Goal: Transaction & Acquisition: Obtain resource

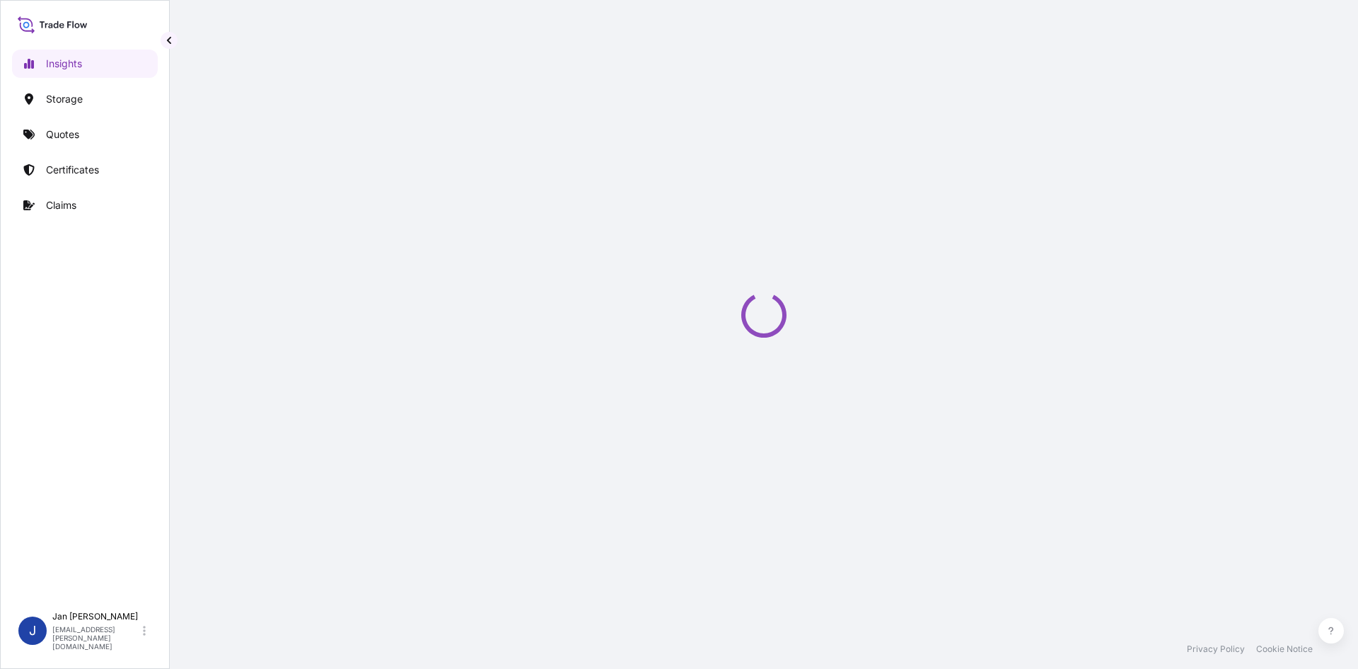
select select "2025"
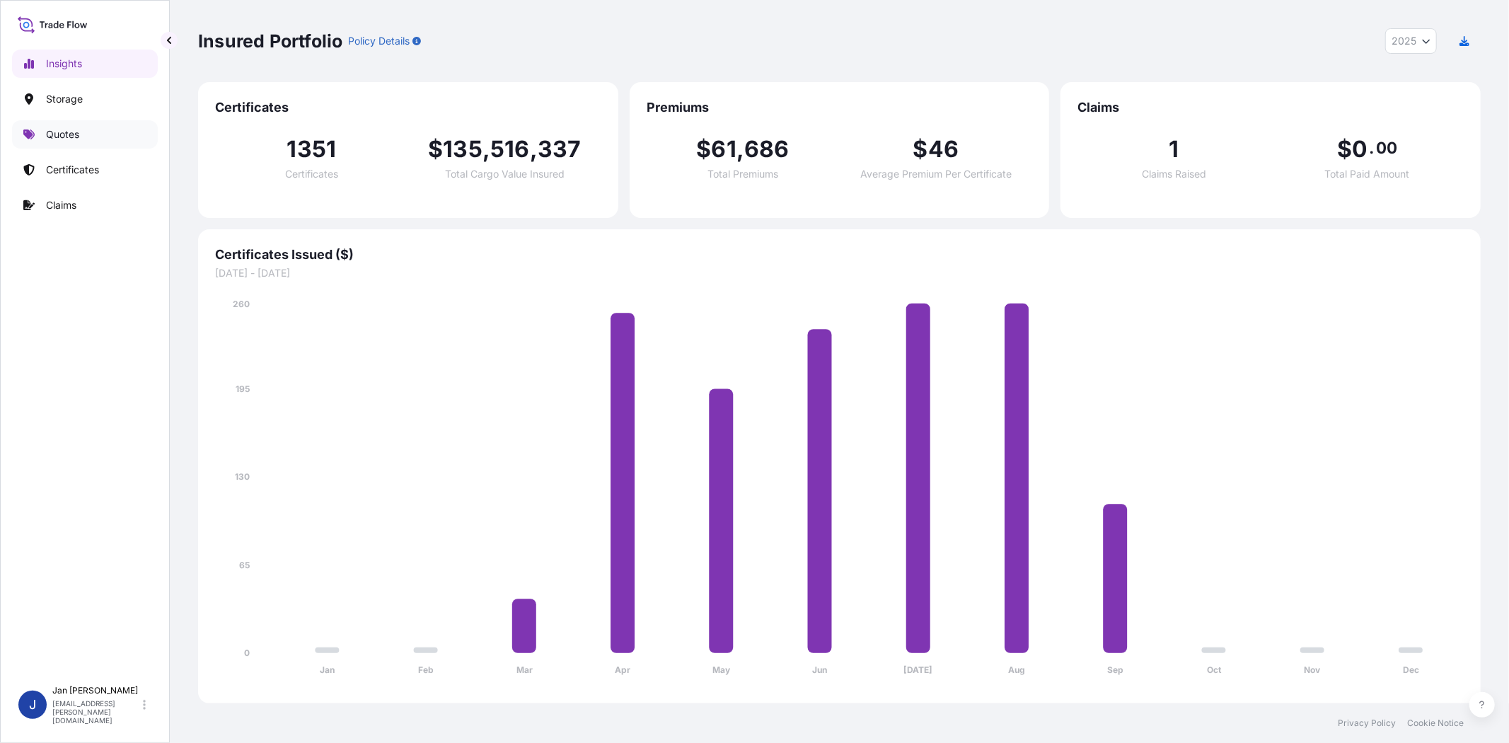
click at [85, 131] on link "Quotes" at bounding box center [85, 134] width 146 height 28
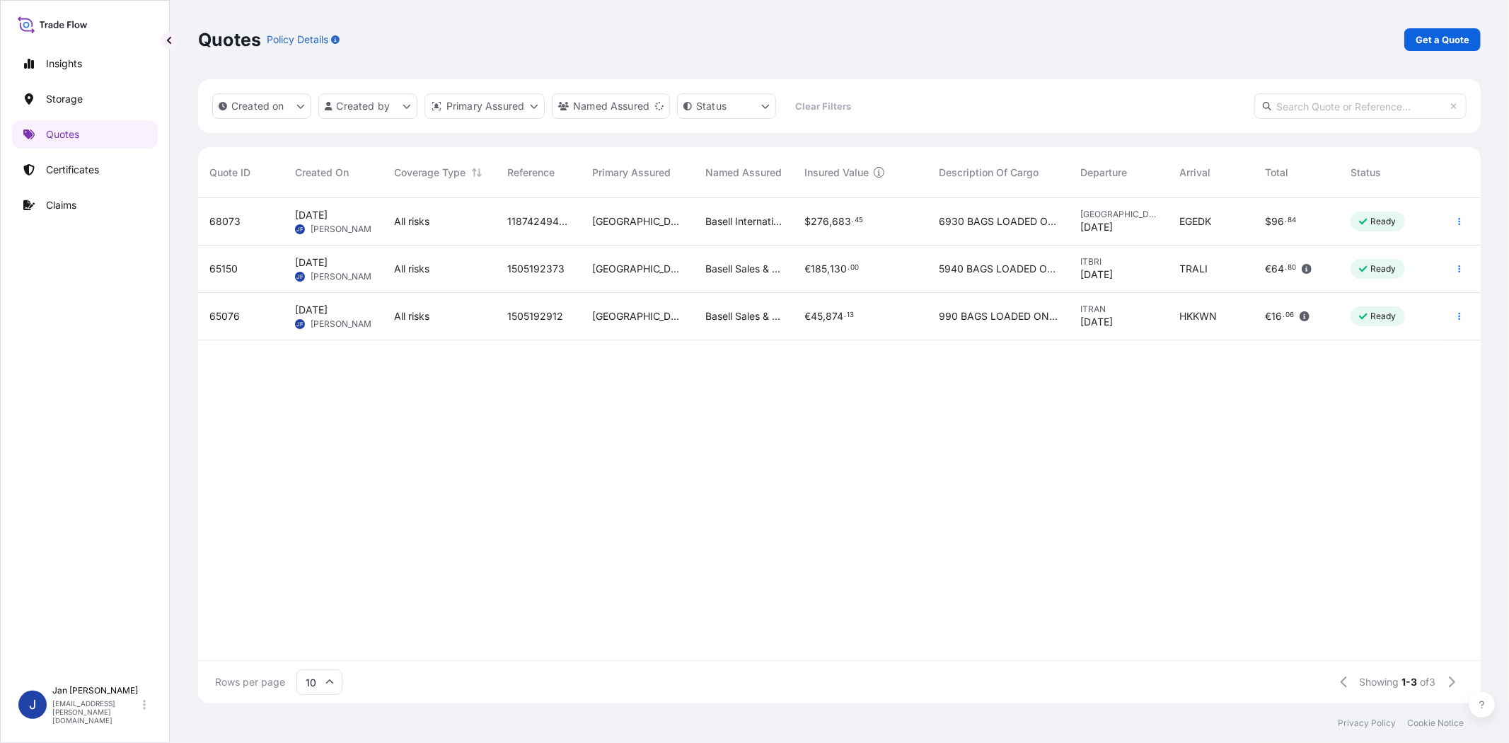
scroll to position [12, 12]
click at [1358, 40] on p "Get a Quote" at bounding box center [1443, 40] width 54 height 14
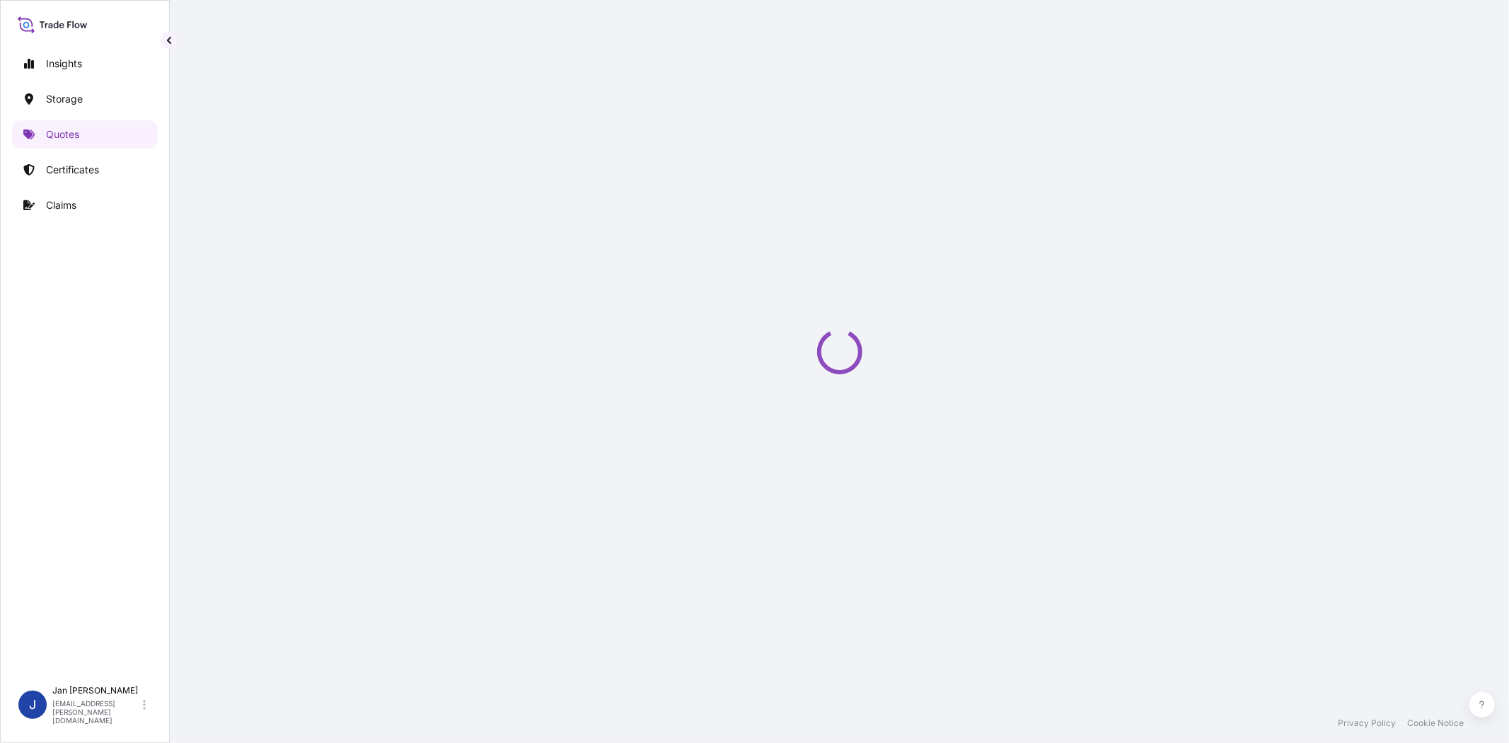
select select "Water"
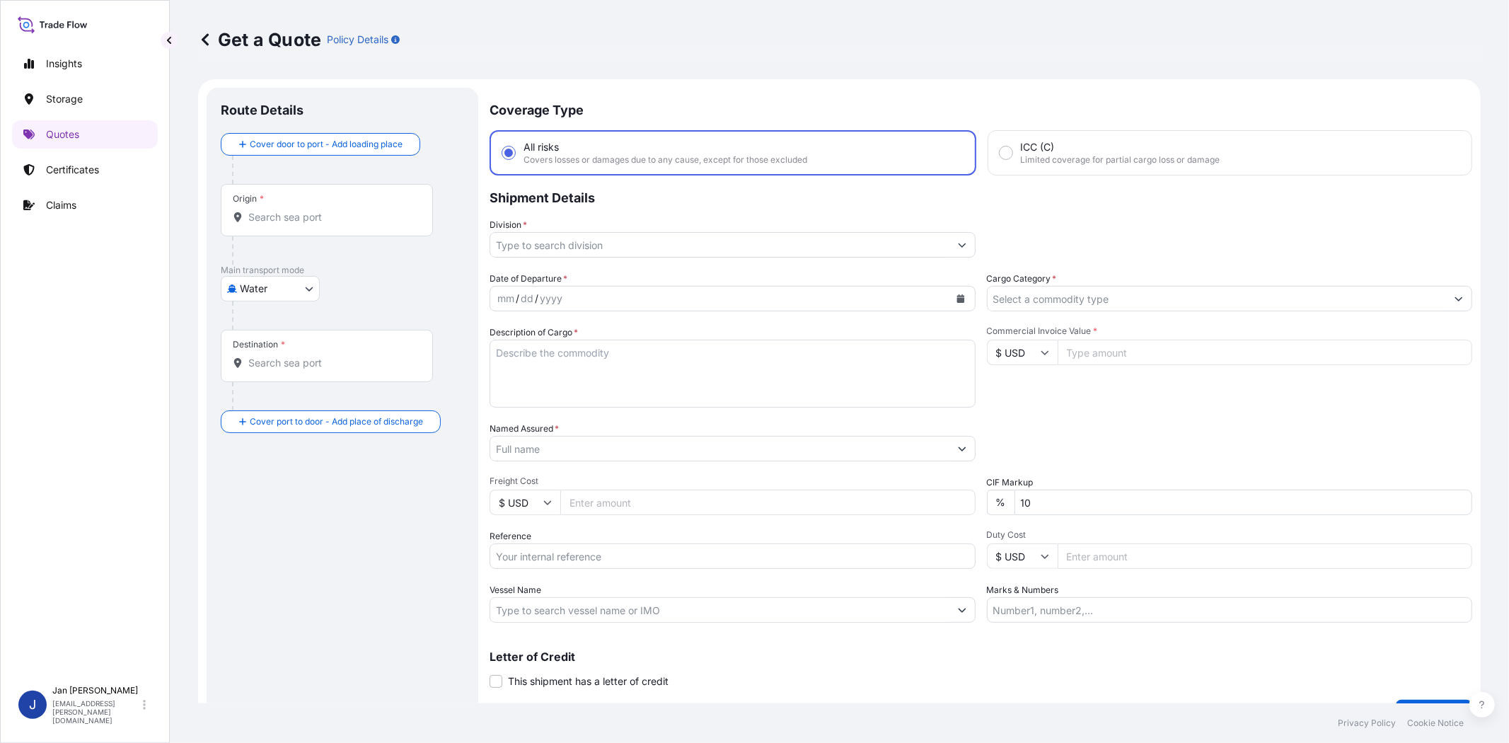
scroll to position [23, 0]
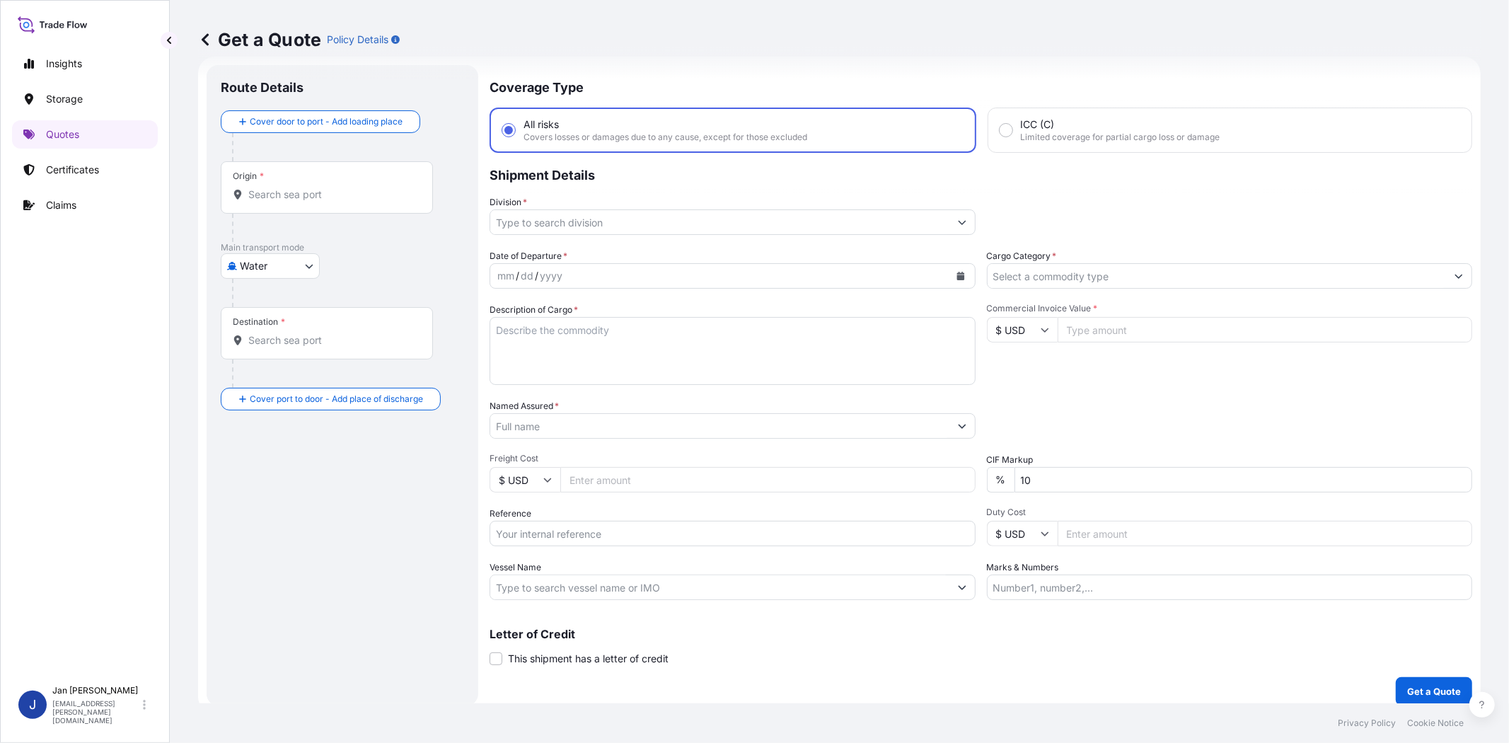
click at [1038, 272] on input "Cargo Category *" at bounding box center [1217, 275] width 459 height 25
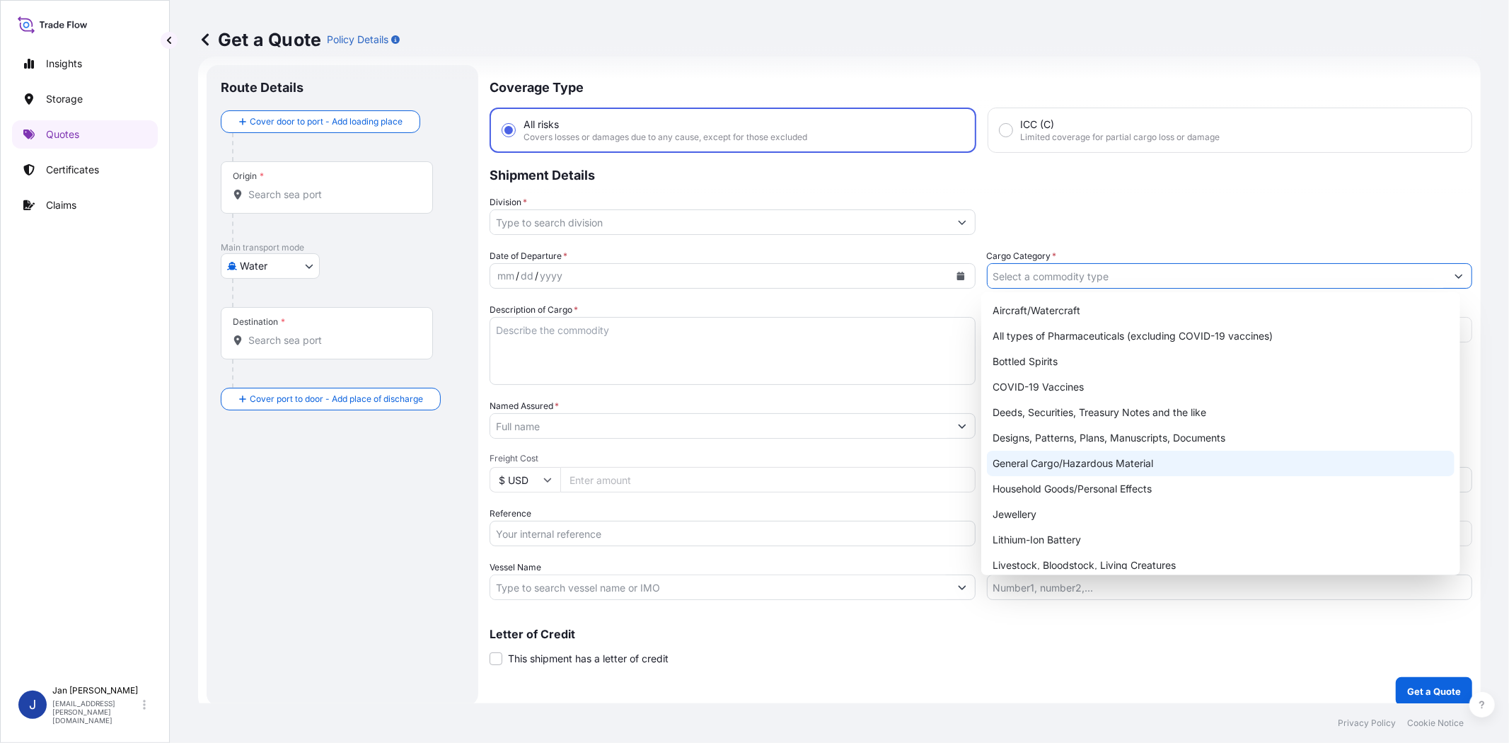
click at [1071, 469] on div "General Cargo/Hazardous Material" at bounding box center [1220, 463] width 467 height 25
type input "General Cargo/Hazardous Material"
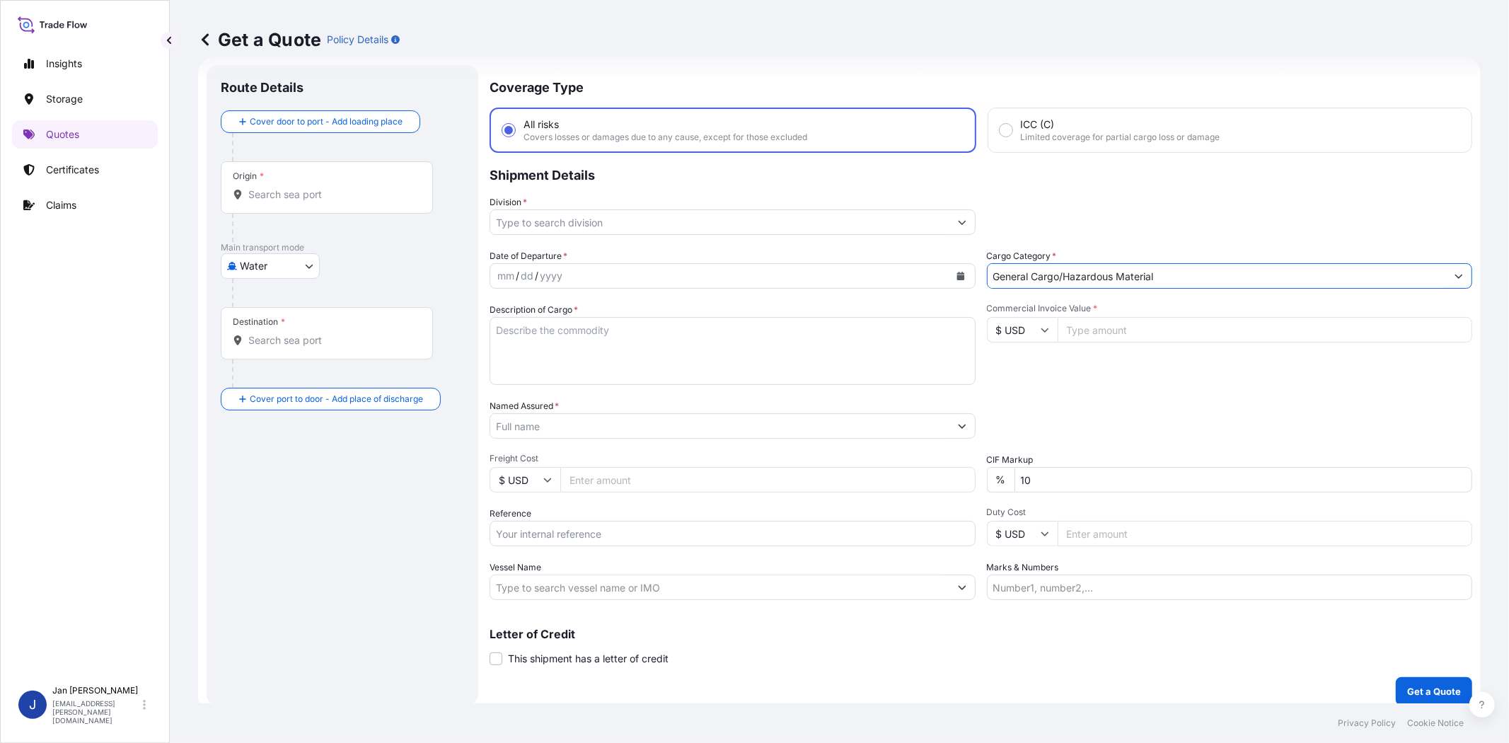
click at [959, 218] on icon "Show suggestions" at bounding box center [962, 222] width 8 height 8
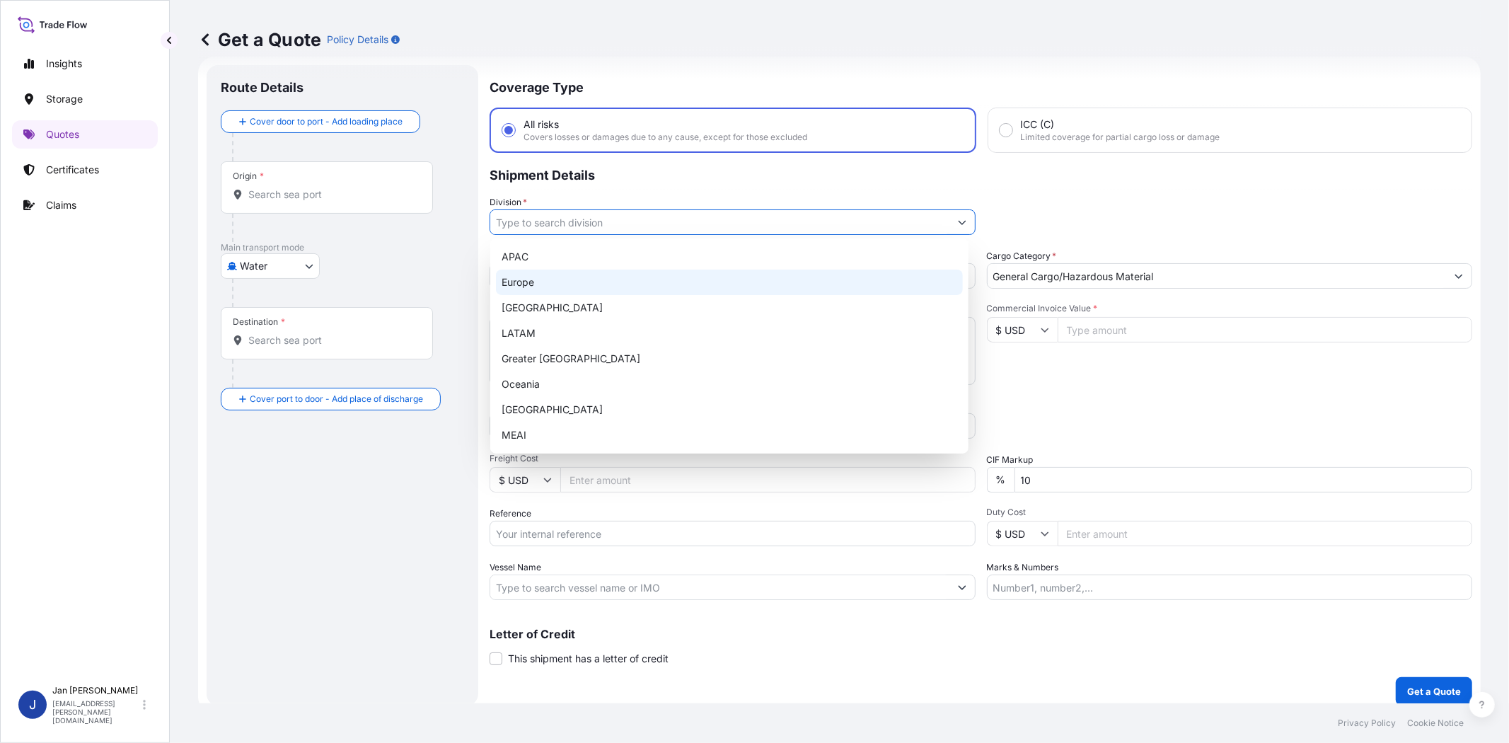
click at [795, 278] on div "Europe" at bounding box center [729, 282] width 467 height 25
type input "Europe"
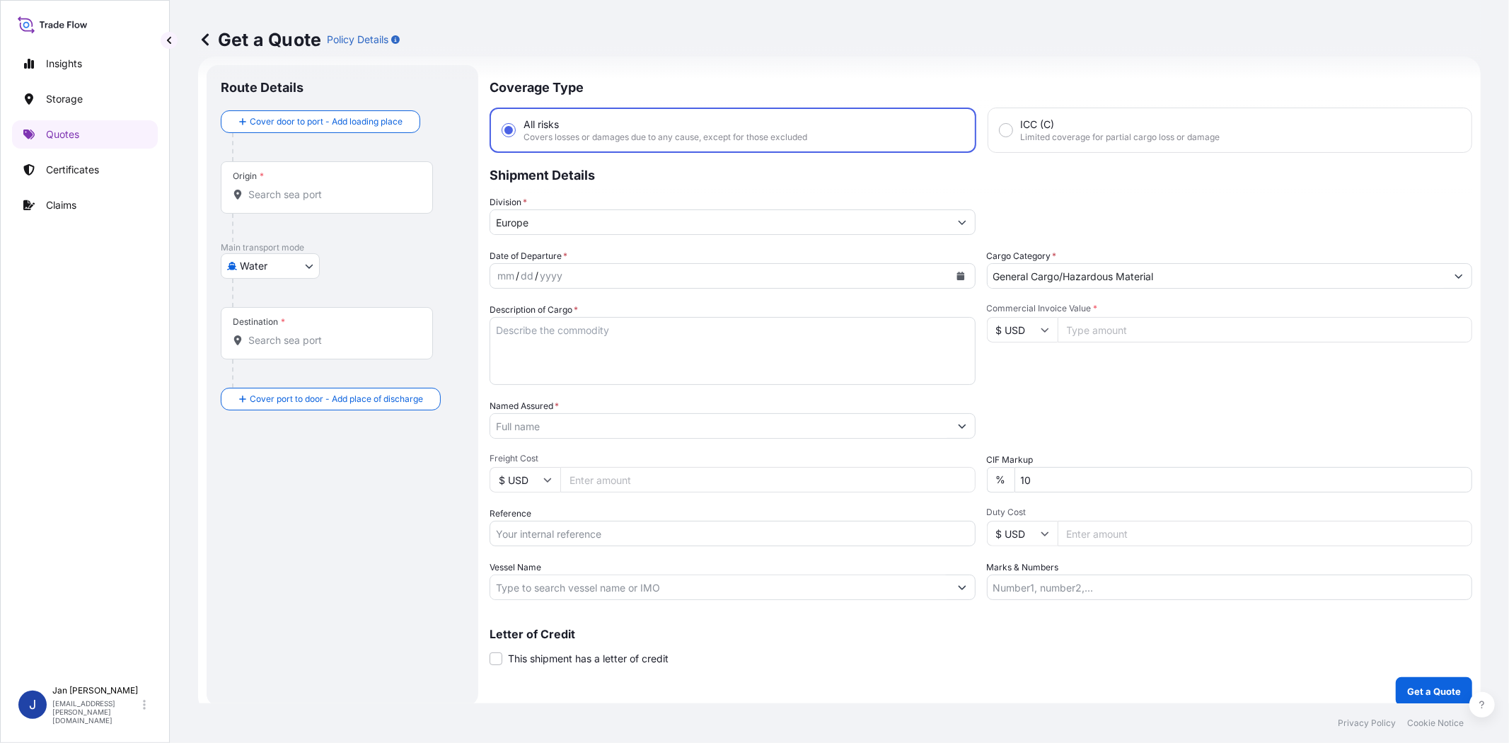
click at [1074, 352] on div "Commercial Invoice Value * $ USD" at bounding box center [1230, 344] width 486 height 82
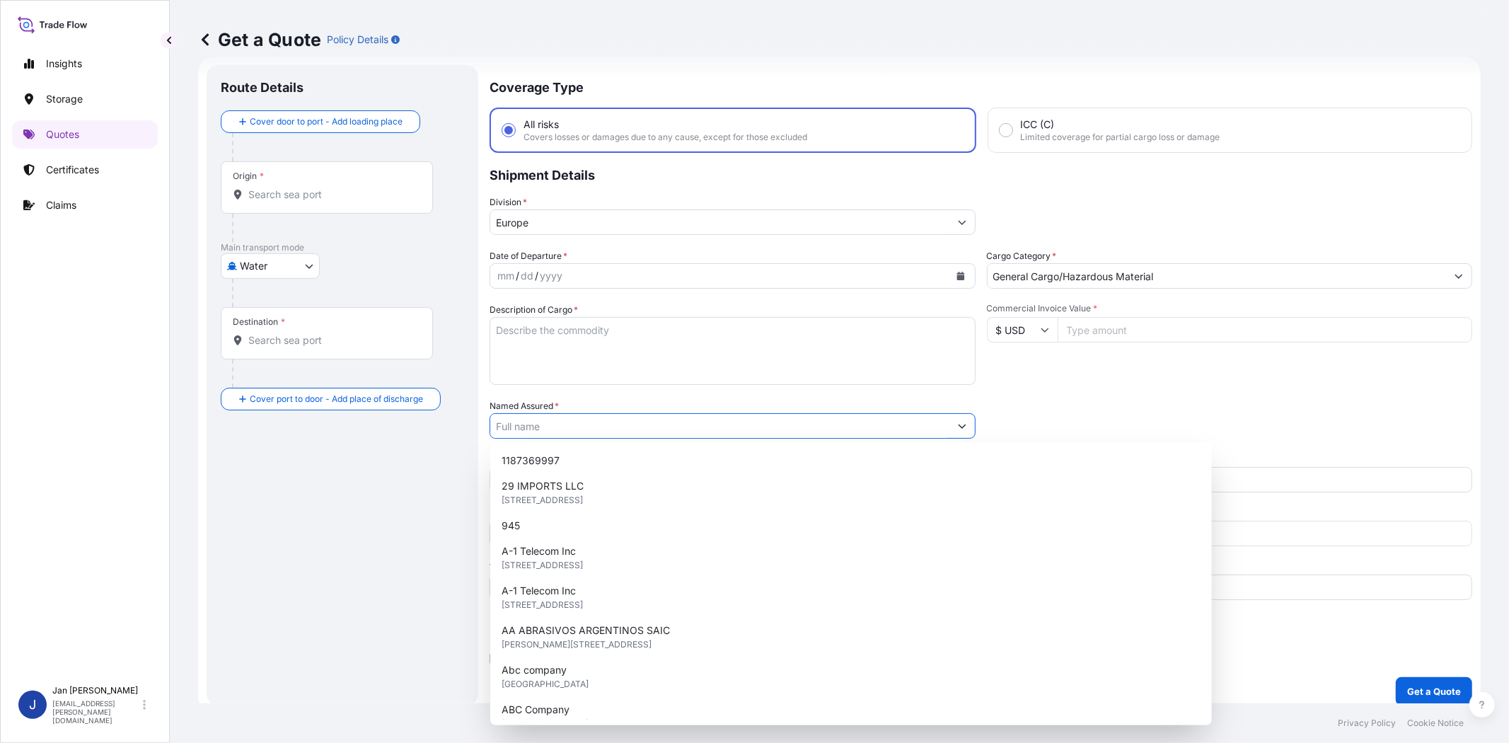
click at [859, 425] on input "Named Assured *" at bounding box center [719, 425] width 459 height 25
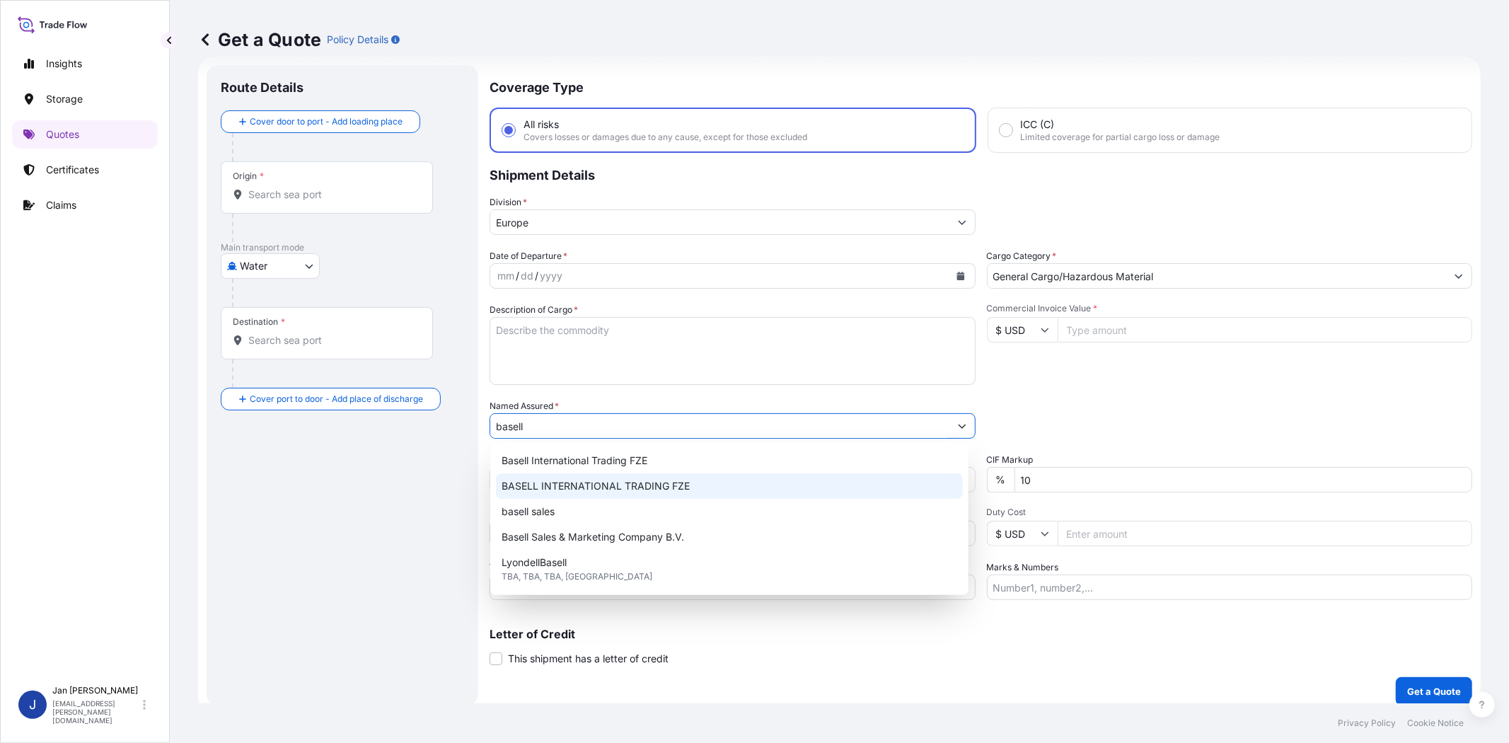
click at [637, 492] on span "BASELL INTERNATIONAL TRADING FZE" at bounding box center [596, 486] width 188 height 14
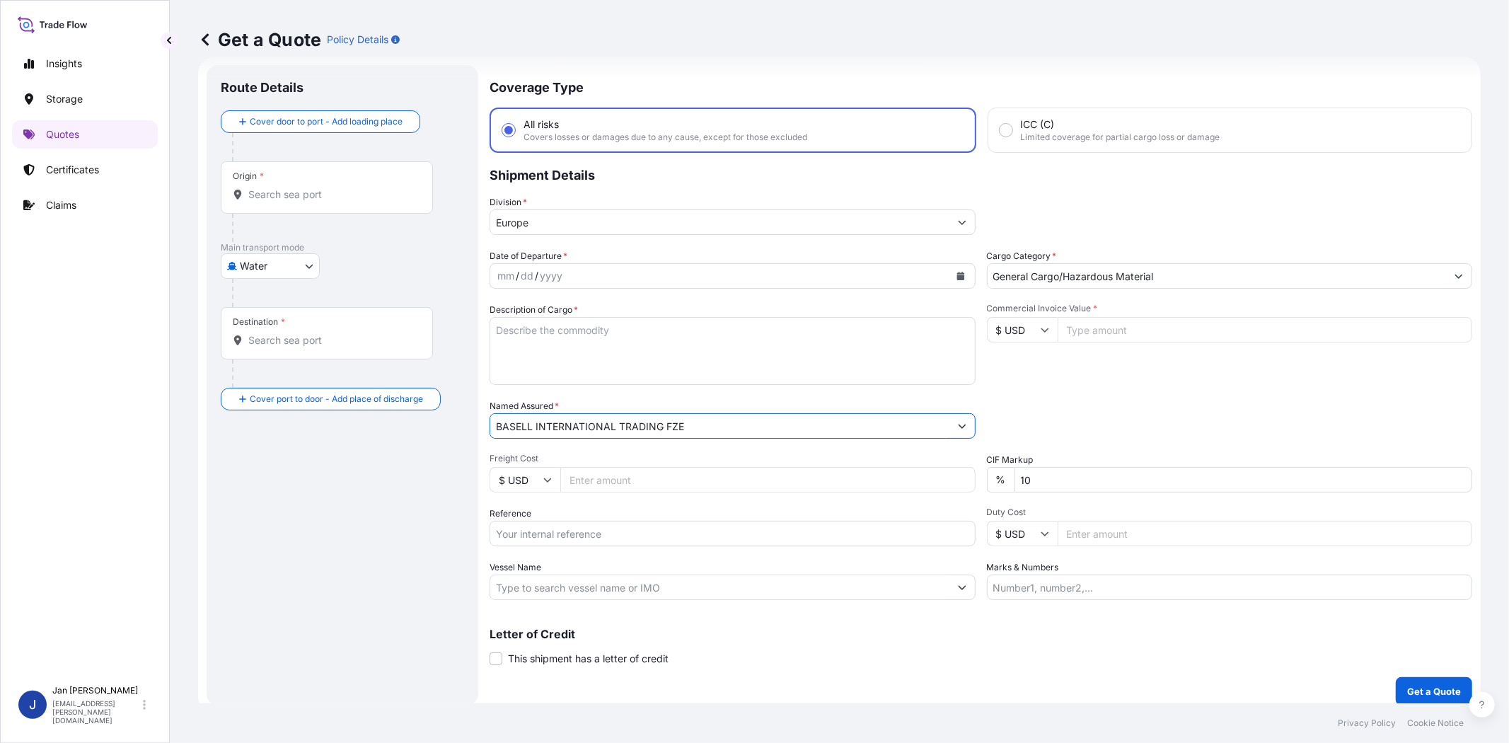
type input "BASELL INTERNATIONAL TRADING FZE"
click at [1036, 404] on div "Packing Category Type to search a container mode Please select a primary mode o…" at bounding box center [1230, 419] width 486 height 40
click at [717, 532] on input "Reference" at bounding box center [733, 533] width 486 height 25
paste input "1187418572 // 5013170004 5013168759 304235815"
type input "1187418572 // 5013170004 5013168759 304235815"
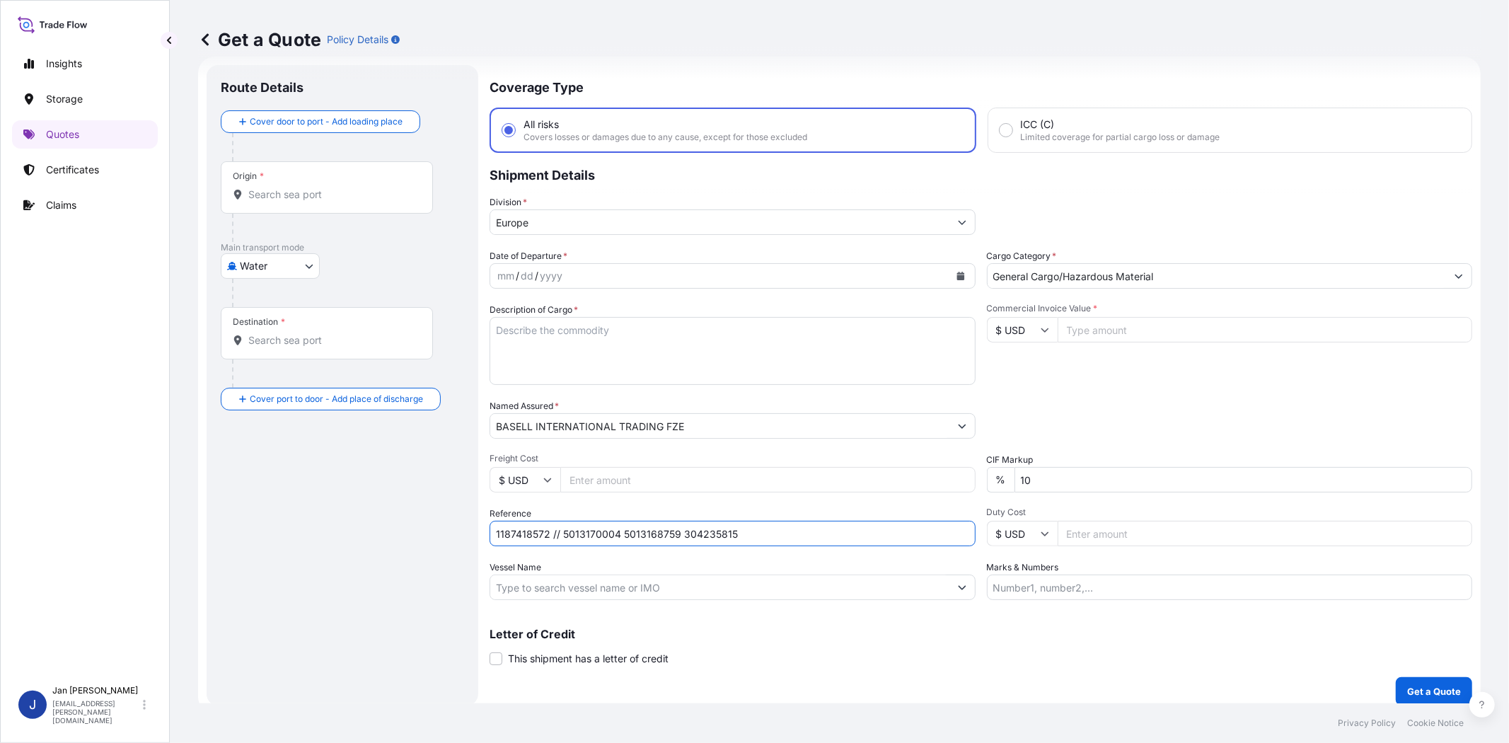
click at [1081, 318] on input "Commercial Invoice Value *" at bounding box center [1265, 329] width 415 height 25
paste input "40401.63"
type input "40401.63"
click at [1003, 327] on input "$ USD" at bounding box center [1022, 329] width 71 height 25
click at [1013, 359] on div "€ EUR" at bounding box center [1015, 367] width 59 height 27
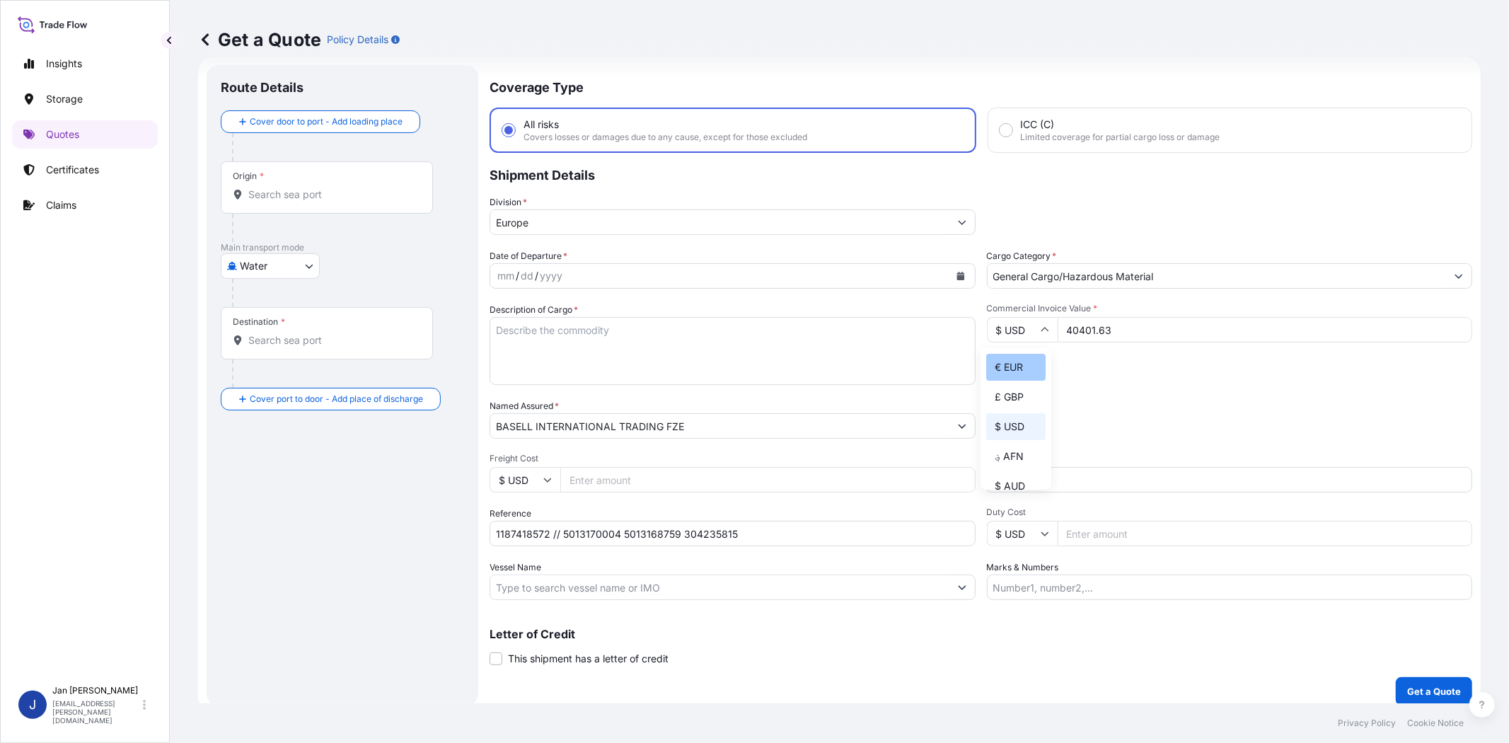
type input "€ EUR"
click at [963, 270] on button "Calendar" at bounding box center [961, 276] width 23 height 23
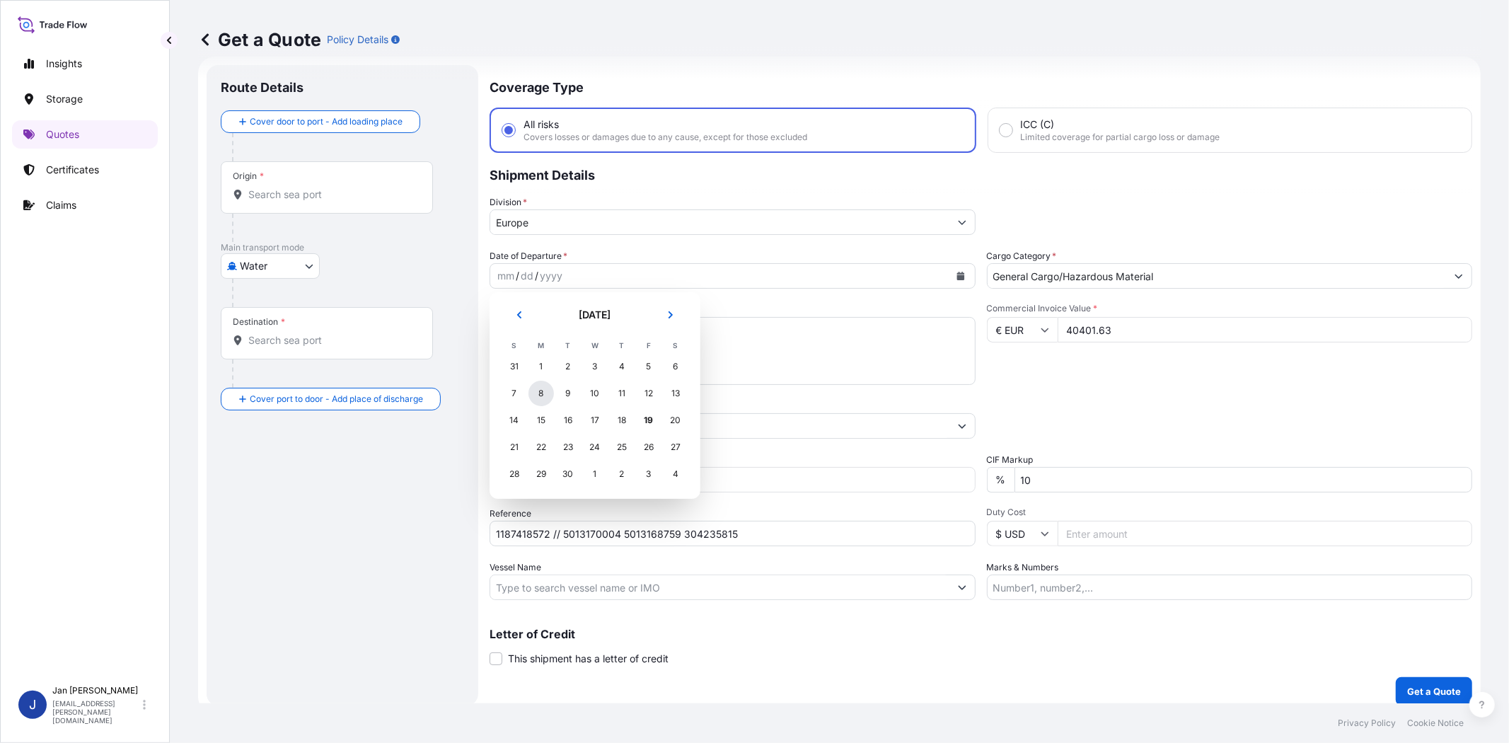
click at [547, 393] on div "8" at bounding box center [541, 393] width 25 height 25
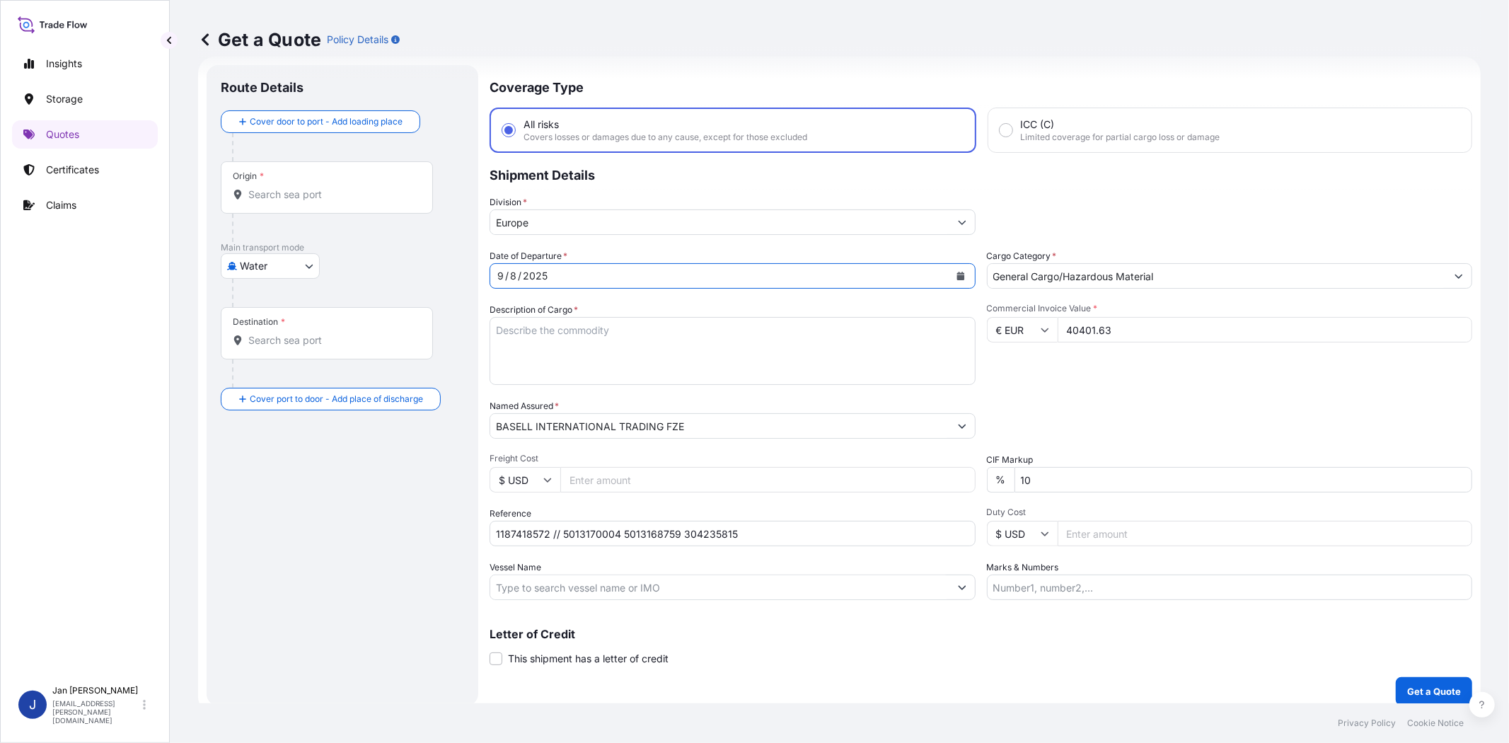
click at [1122, 382] on div "Commercial Invoice Value * € EUR 40401.63" at bounding box center [1230, 344] width 486 height 82
click at [1078, 375] on div "Commercial Invoice Value * € EUR 40401.63" at bounding box center [1230, 344] width 486 height 82
click at [638, 590] on input "Vessel Name" at bounding box center [719, 587] width 459 height 25
paste input "LODUR"
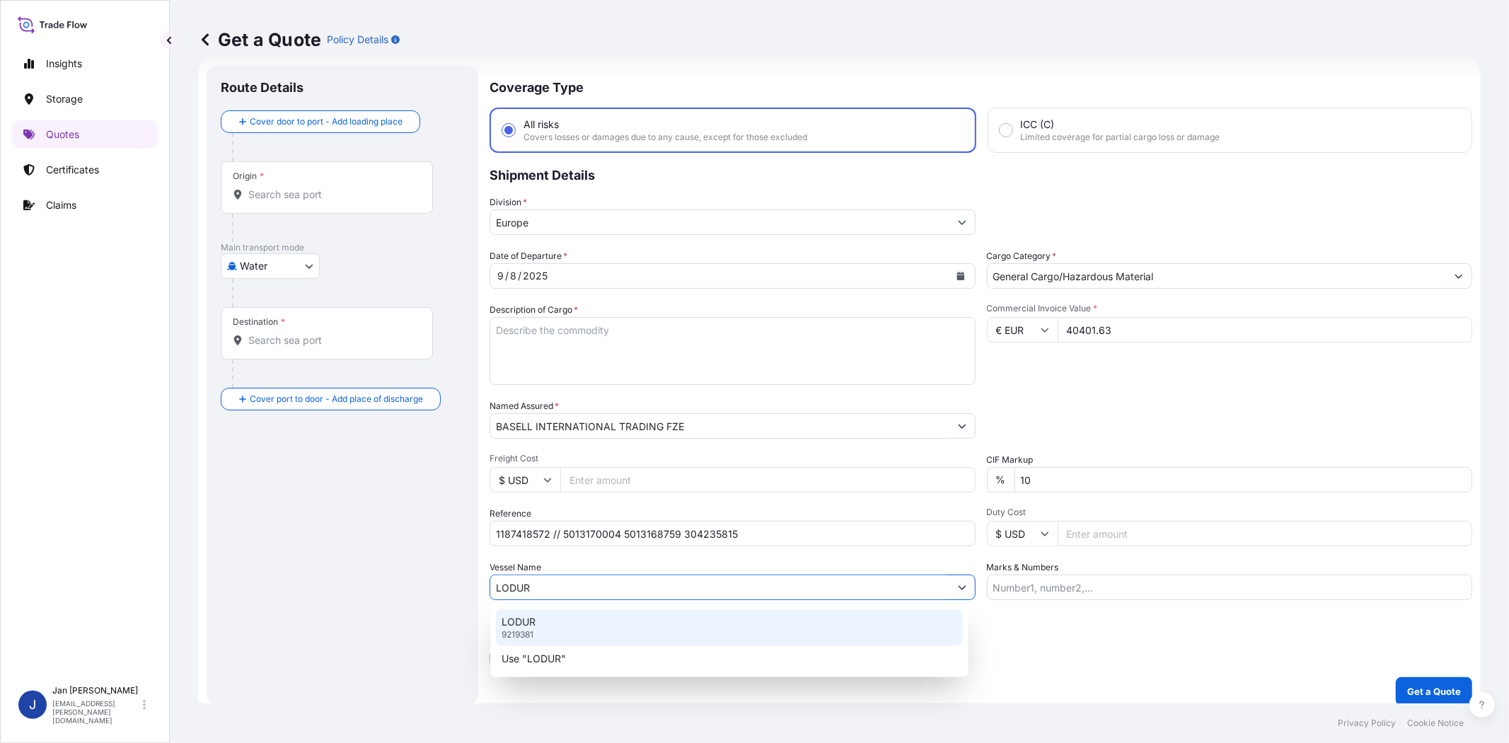
click at [627, 631] on div "LODUR 9219381" at bounding box center [729, 627] width 467 height 37
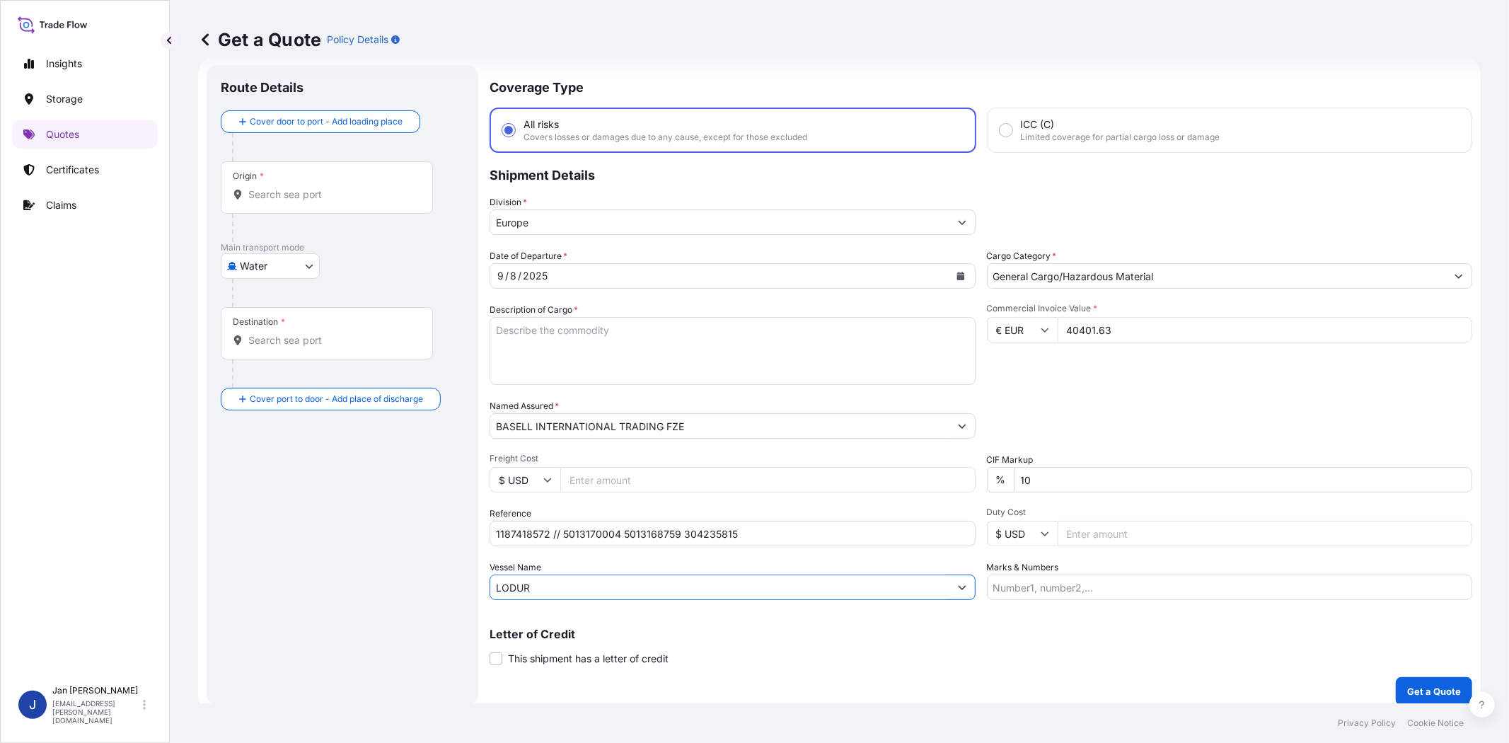
type input "LODUR"
click at [328, 195] on input "Origin *" at bounding box center [331, 194] width 167 height 14
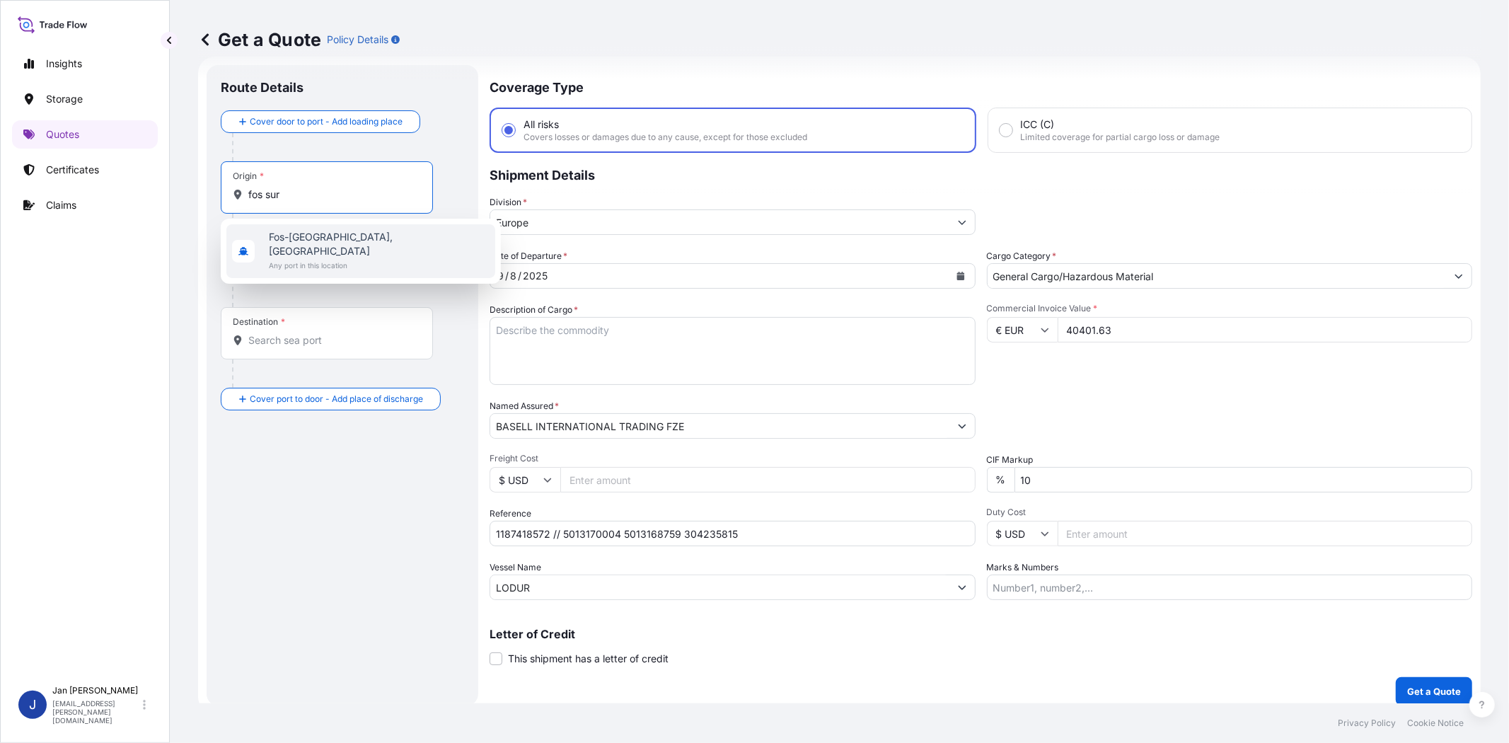
click at [333, 258] on span "Any port in this location" at bounding box center [379, 265] width 221 height 14
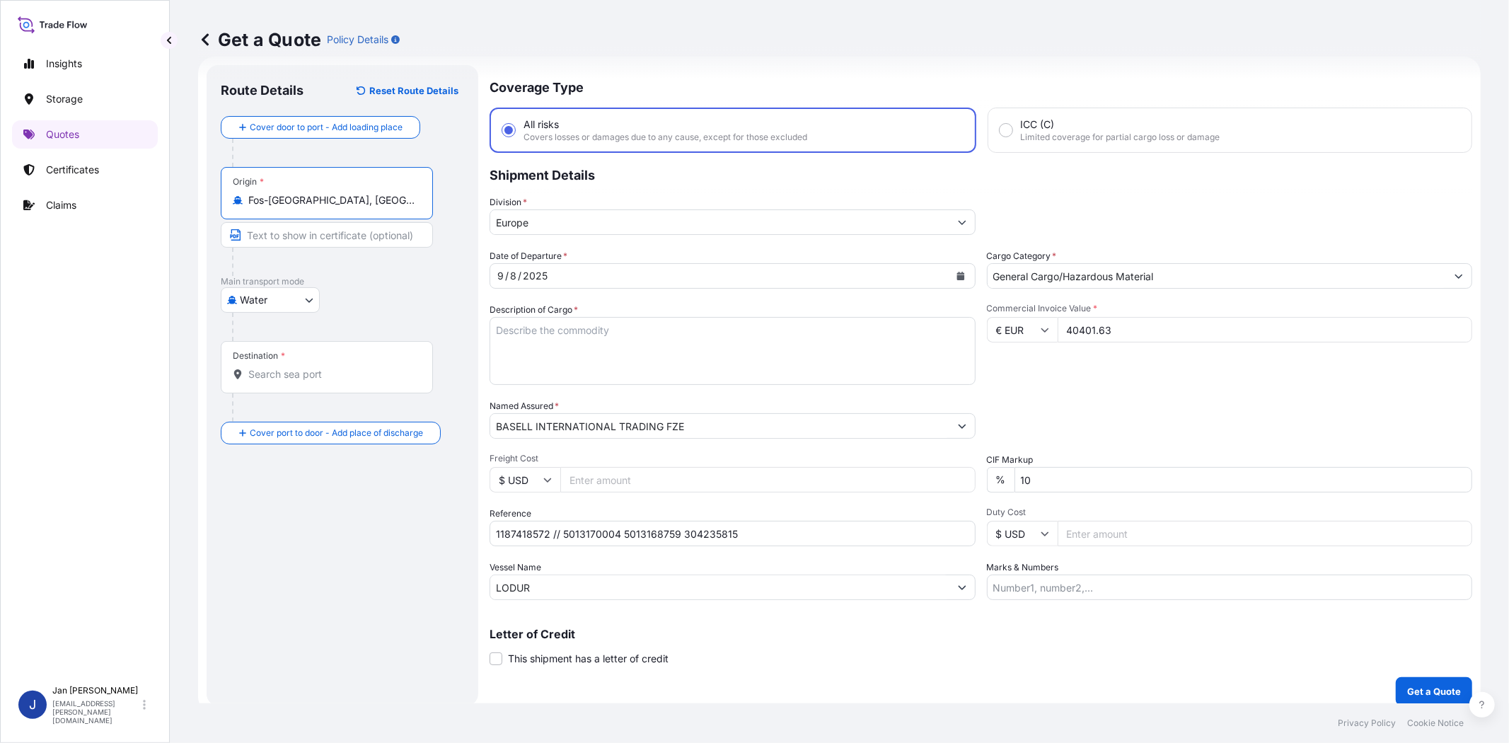
type input "Fos-[GEOGRAPHIC_DATA], [GEOGRAPHIC_DATA]"
click at [315, 376] on input "Destination *" at bounding box center [331, 374] width 167 height 14
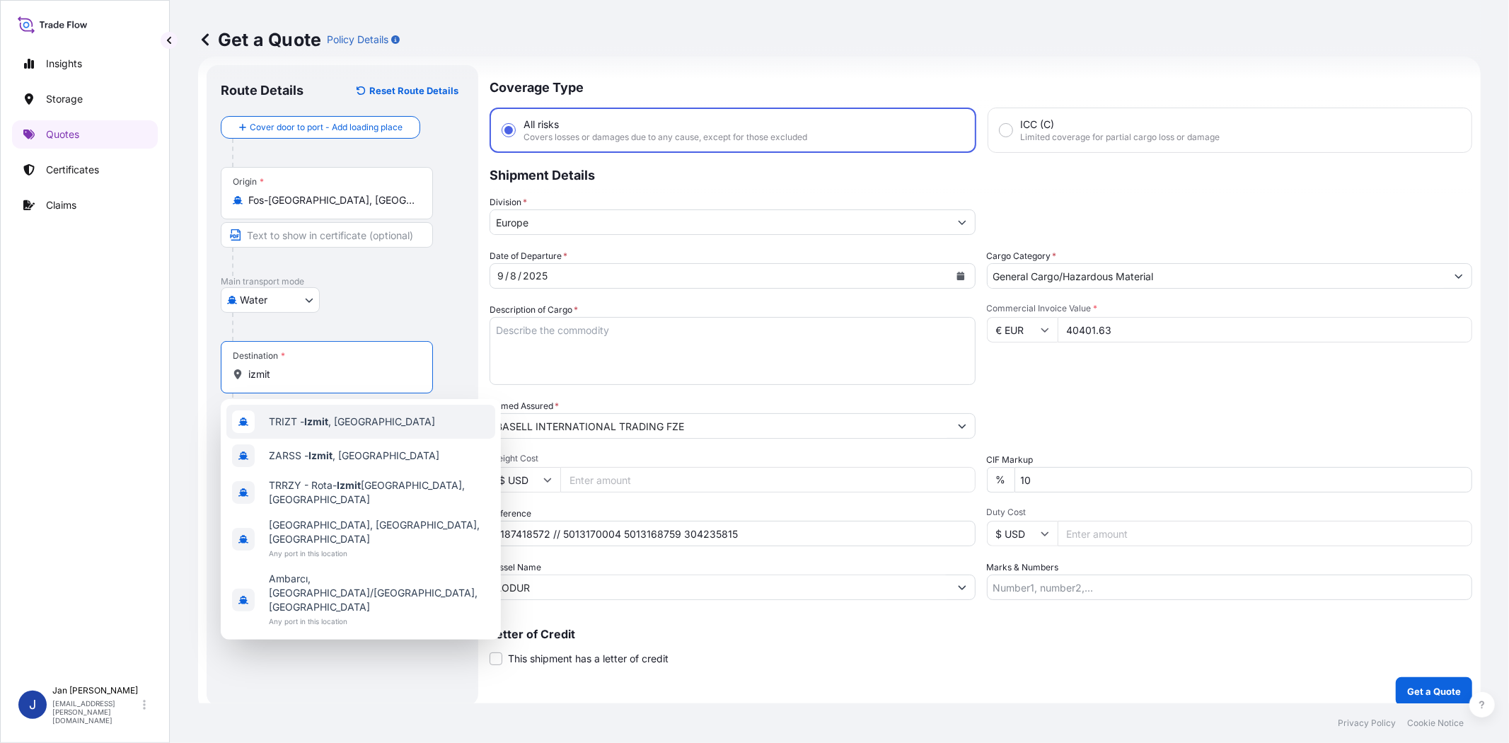
click at [340, 430] on div "TRIZT - [GEOGRAPHIC_DATA] , [GEOGRAPHIC_DATA]" at bounding box center [360, 422] width 269 height 34
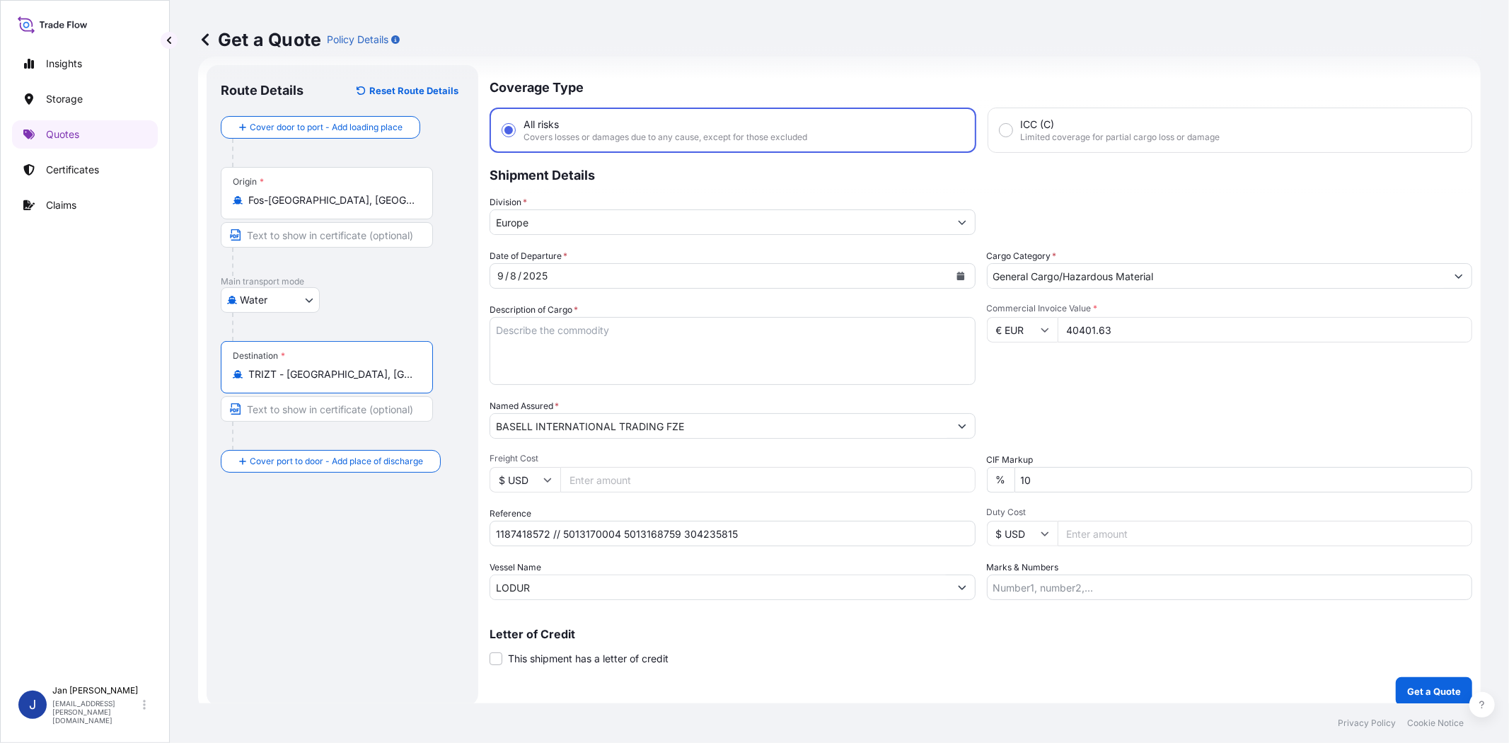
type input "TRIZT - [GEOGRAPHIC_DATA], [GEOGRAPHIC_DATA]"
drag, startPoint x: 897, startPoint y: 329, endPoint x: 886, endPoint y: 328, distance: 11.3
click at [897, 329] on textarea "Description of Cargo *" at bounding box center [733, 351] width 486 height 68
paste textarea "BAGS LOADED ONTO 18 PALLETS LOADED INTO 1 40' HIGH CUBE CONTAINER MOPLEN EP3307"
click at [497, 329] on textarea "BAGS LOADED ONTO 18 PALLETS LOADED INTO 1 40' HIGH CUBE CONTAINER MOPLEN EP3307" at bounding box center [733, 351] width 486 height 68
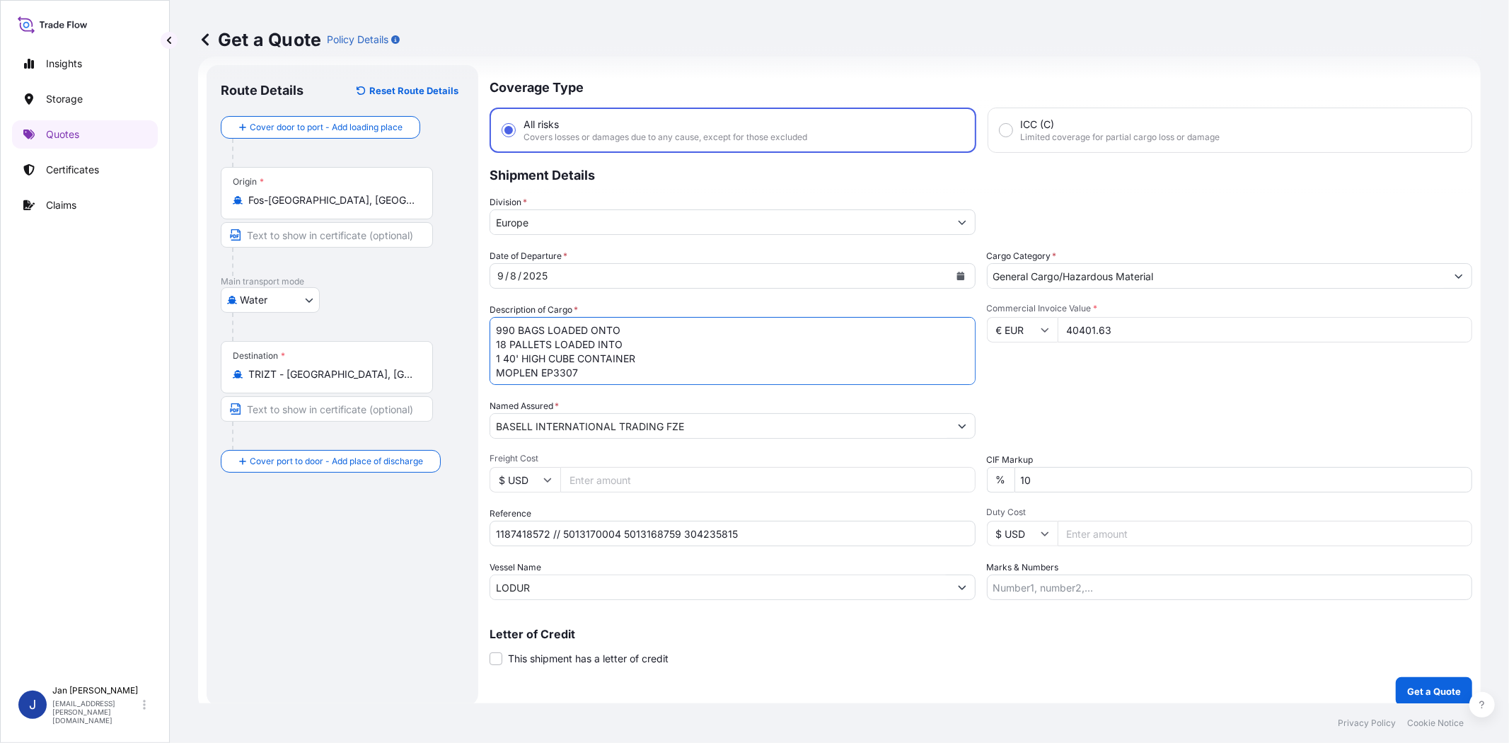
type textarea "990 BAGS LOADED ONTO 18 PALLETS LOADED INTO 1 40' HIGH CUBE CONTAINER MOPLEN EP…"
click at [1218, 449] on div "Date of Departure * [DATE] Cargo Category * General Cargo/Hazardous Material De…" at bounding box center [981, 424] width 983 height 351
click at [1358, 668] on p "Get a Quote" at bounding box center [1434, 691] width 54 height 14
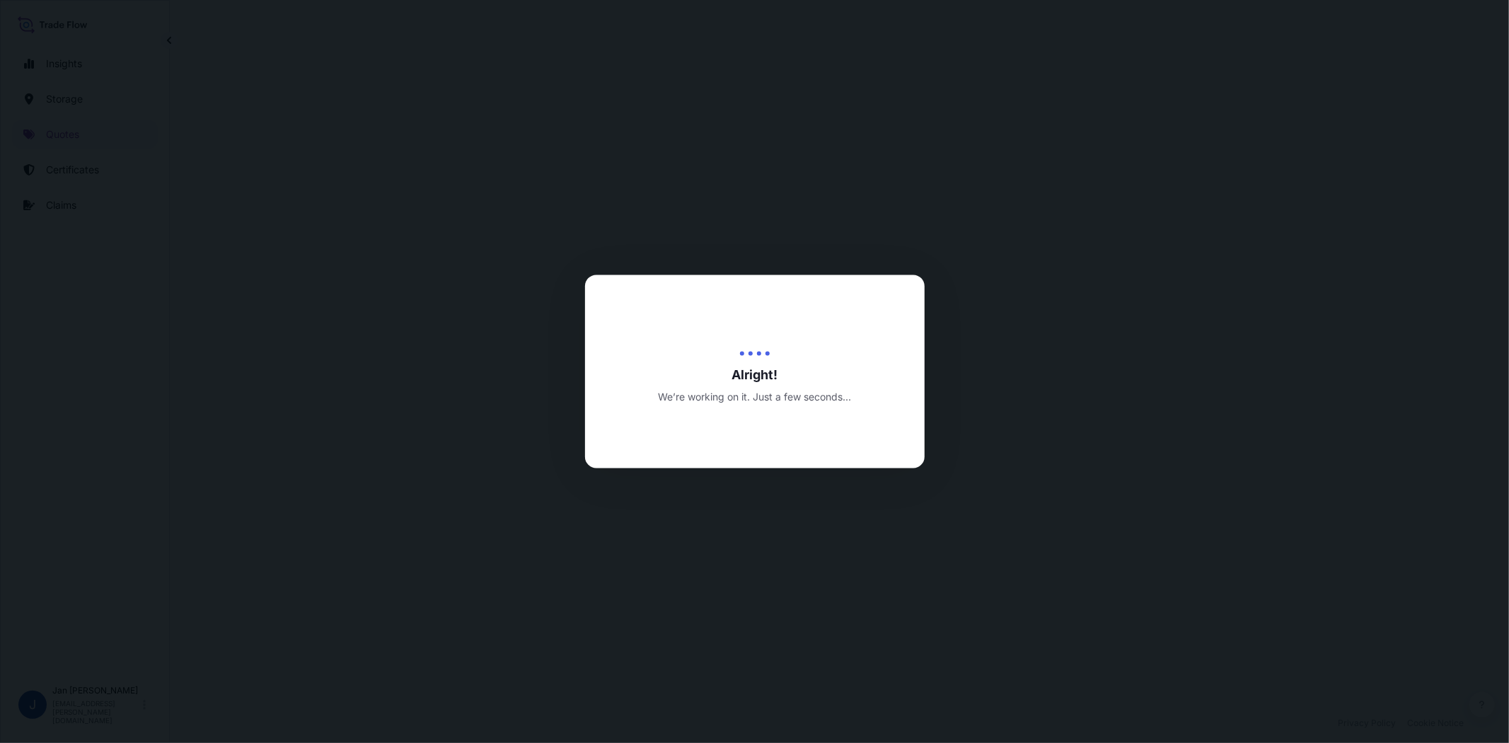
select select "Water"
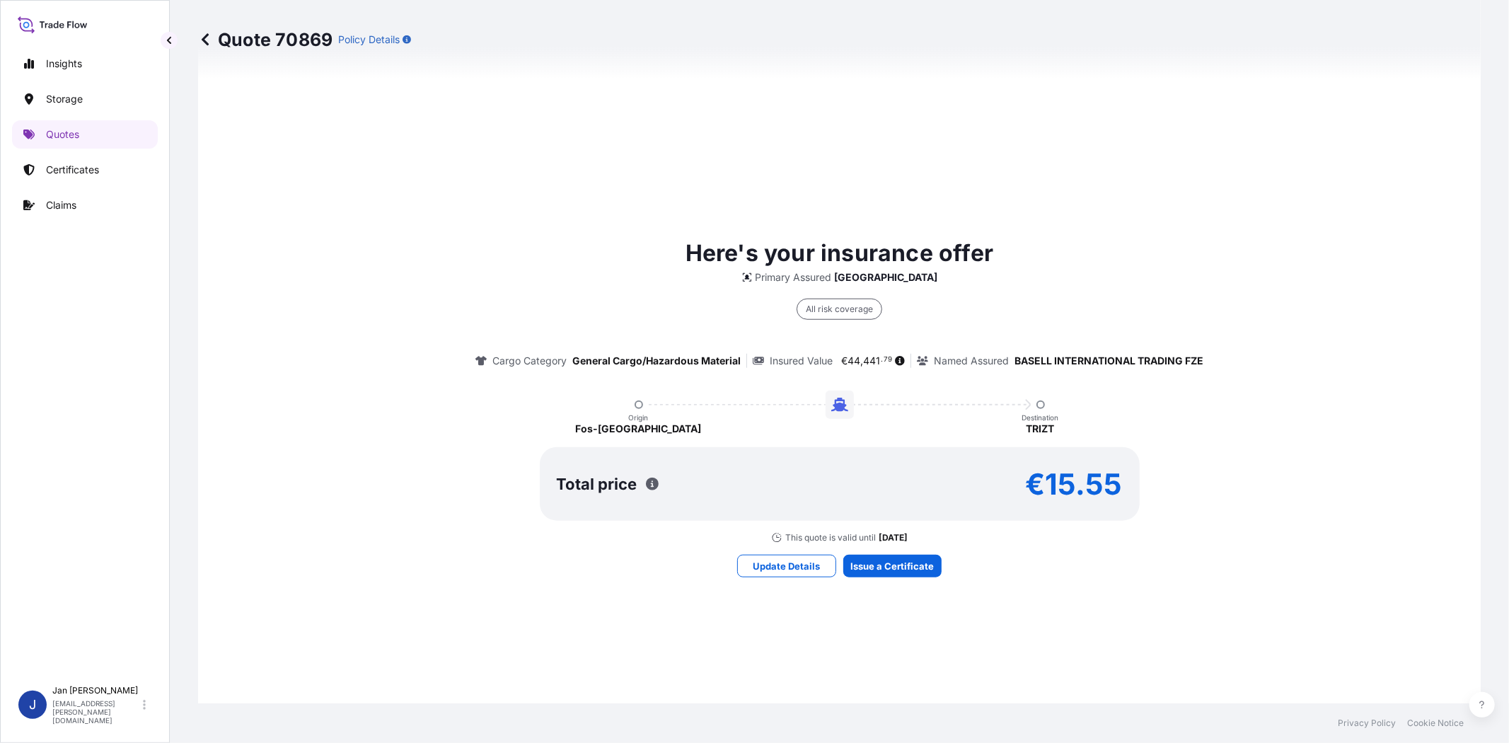
scroll to position [993, 0]
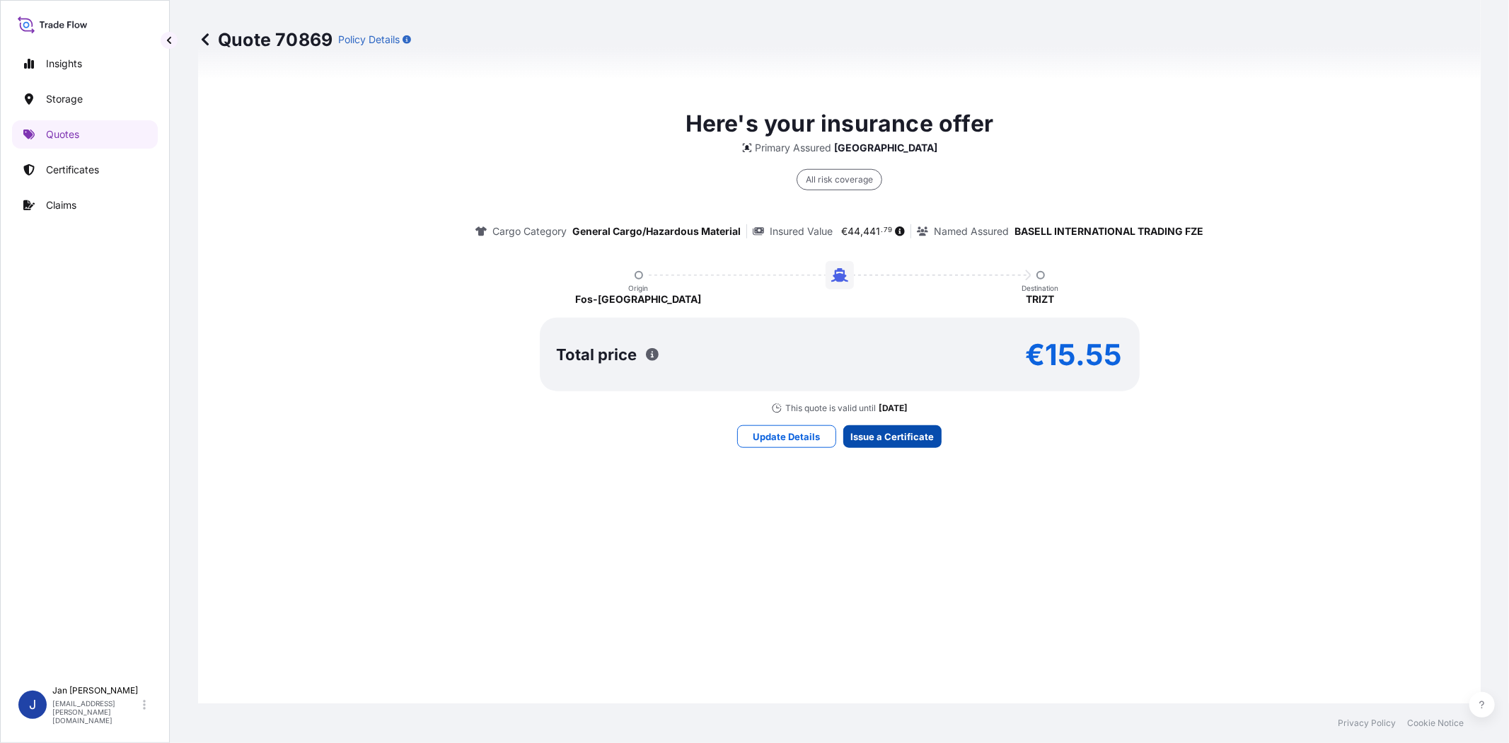
click at [897, 425] on button "Issue a Certificate" at bounding box center [892, 436] width 98 height 23
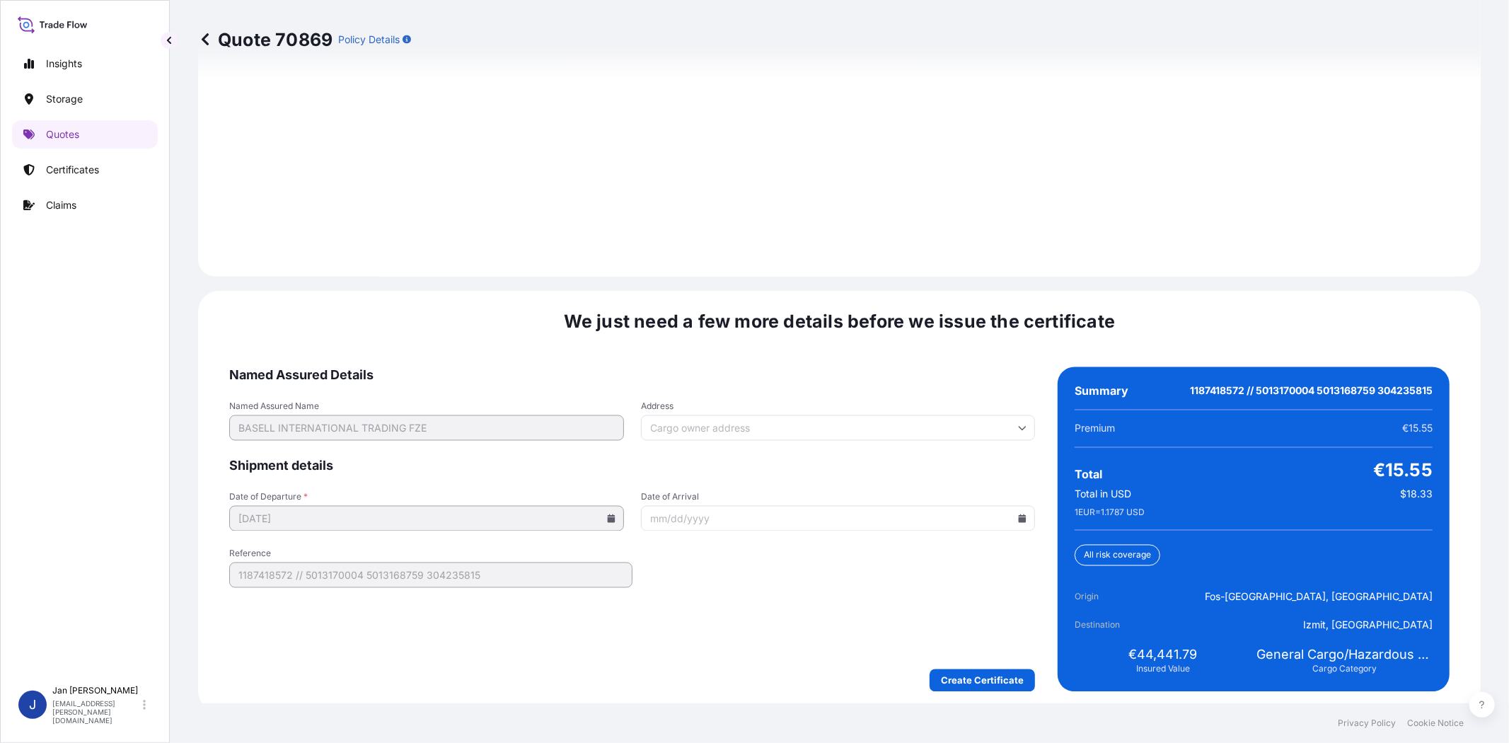
scroll to position [1954, 0]
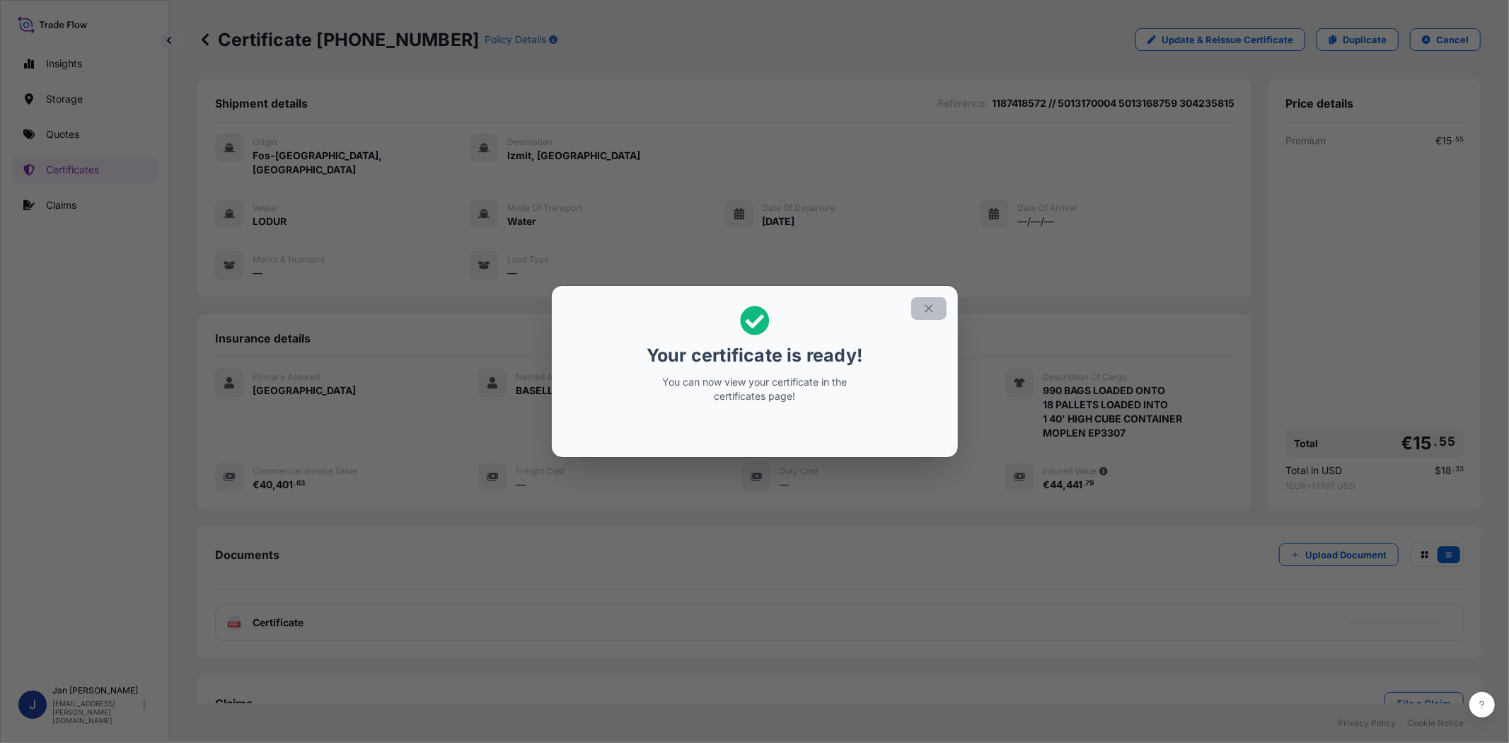
click at [925, 307] on icon "button" at bounding box center [929, 308] width 13 height 13
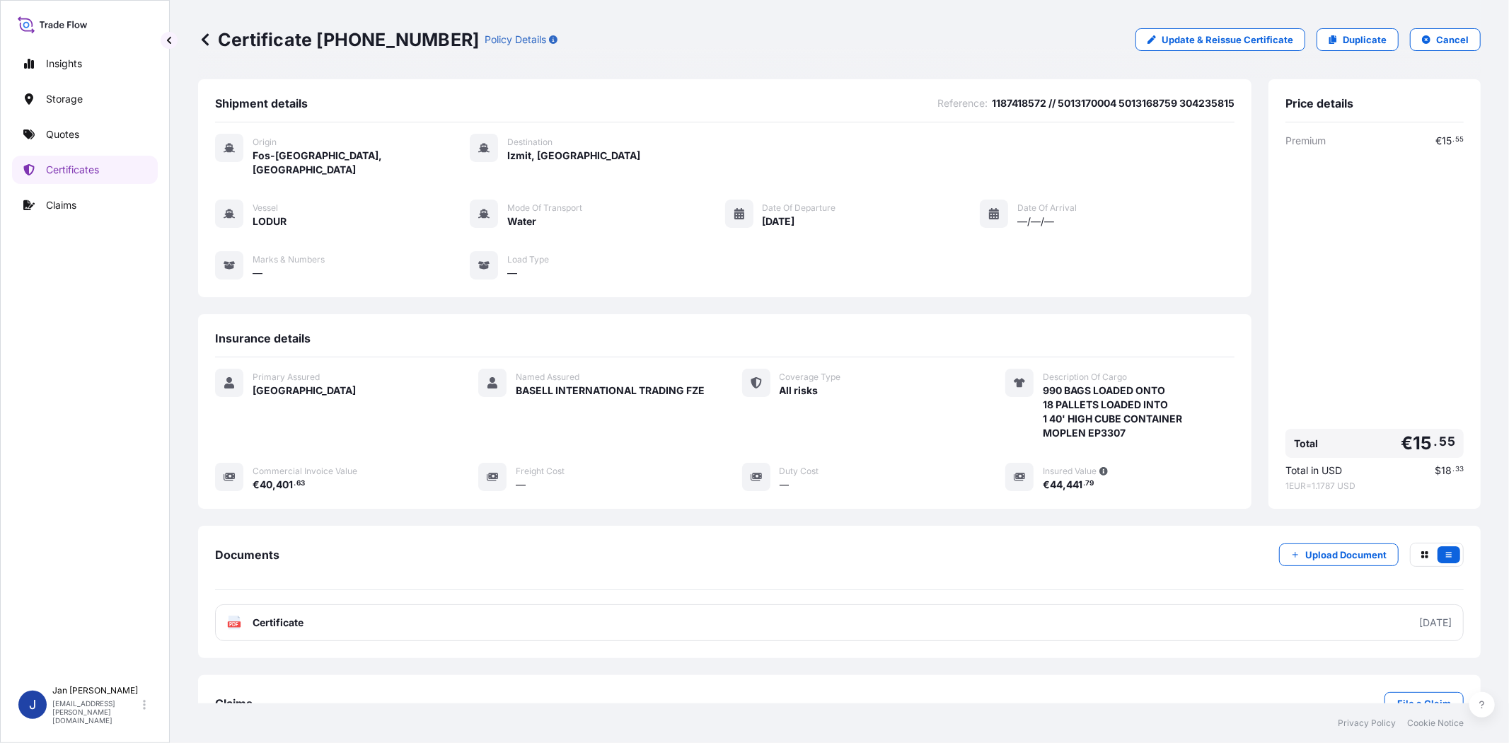
scroll to position [30, 0]
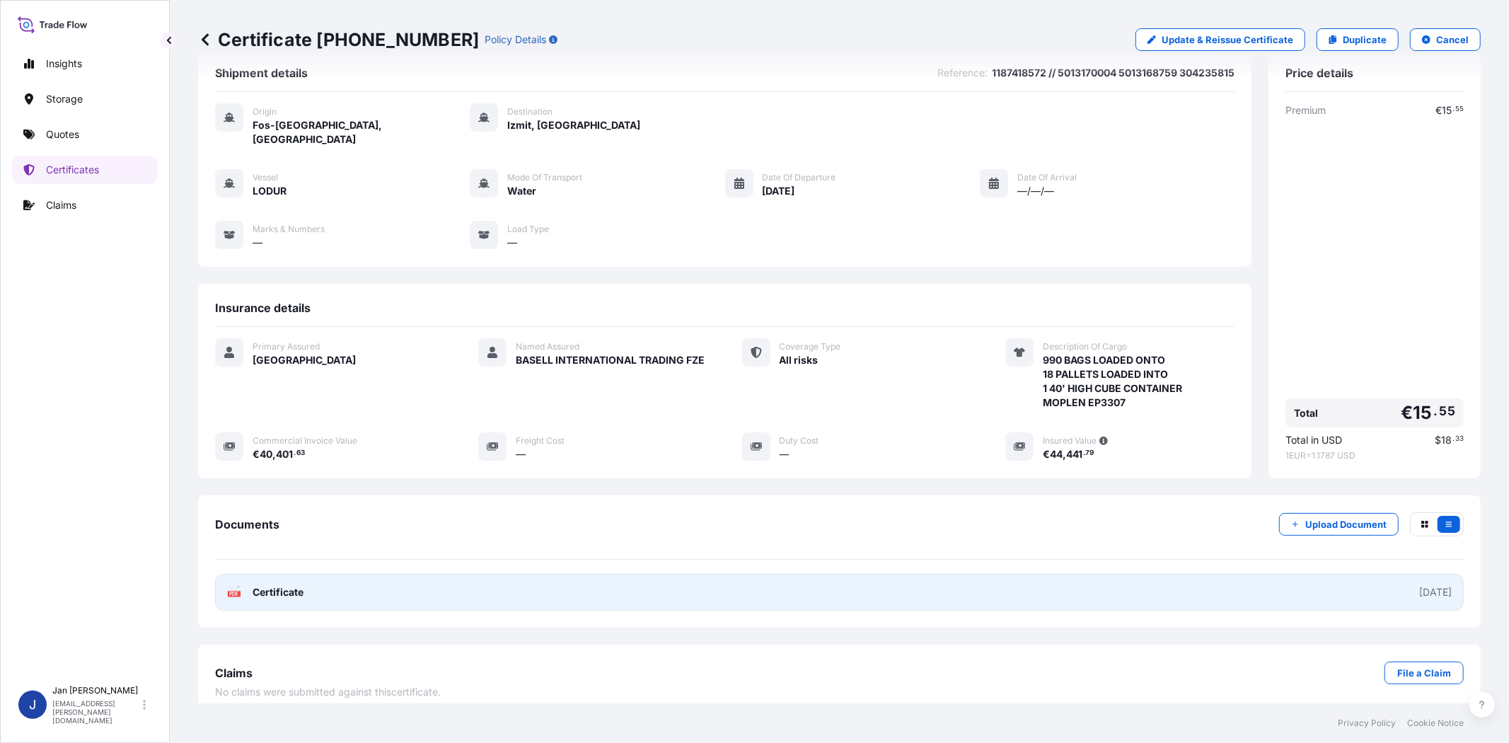
click at [270, 585] on span "Certificate" at bounding box center [278, 592] width 51 height 14
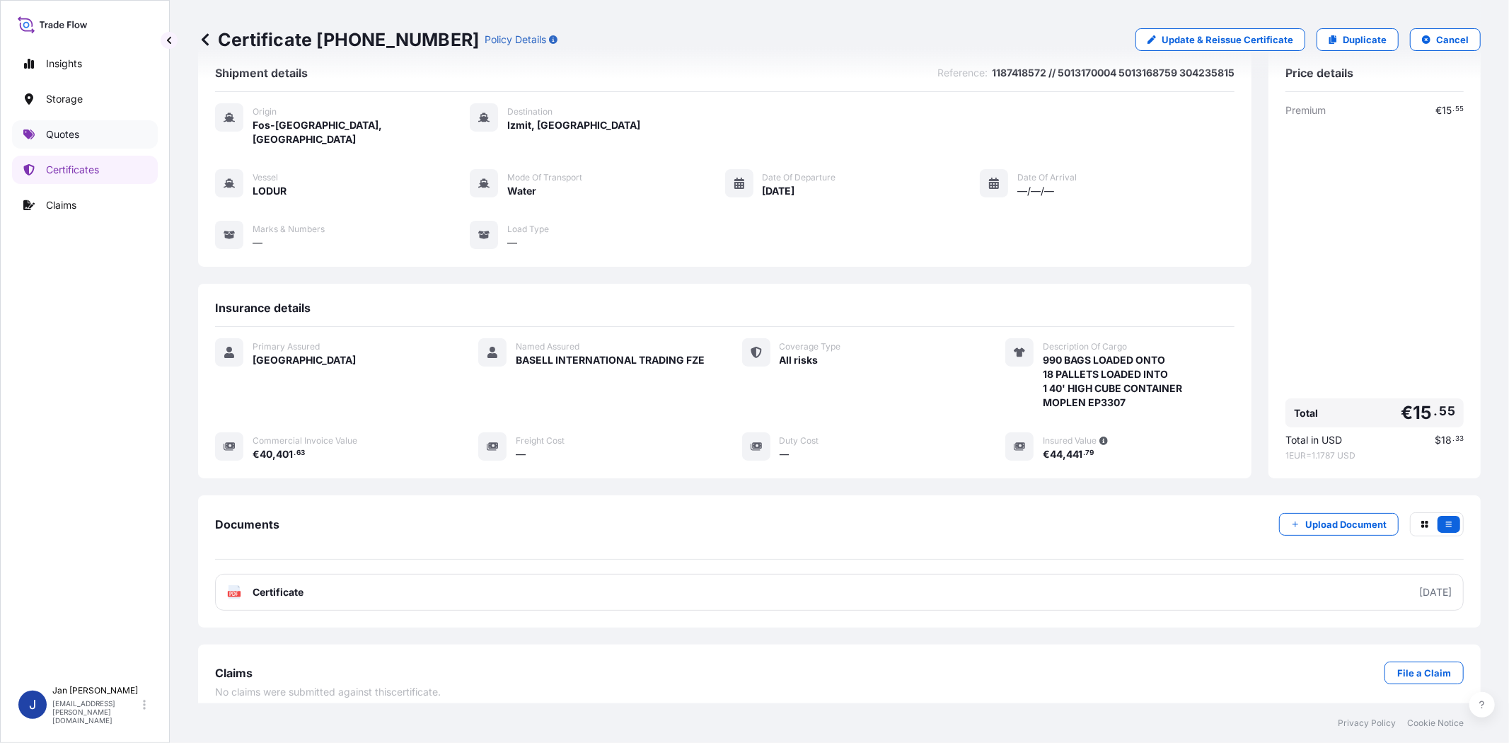
click at [81, 129] on link "Quotes" at bounding box center [85, 134] width 146 height 28
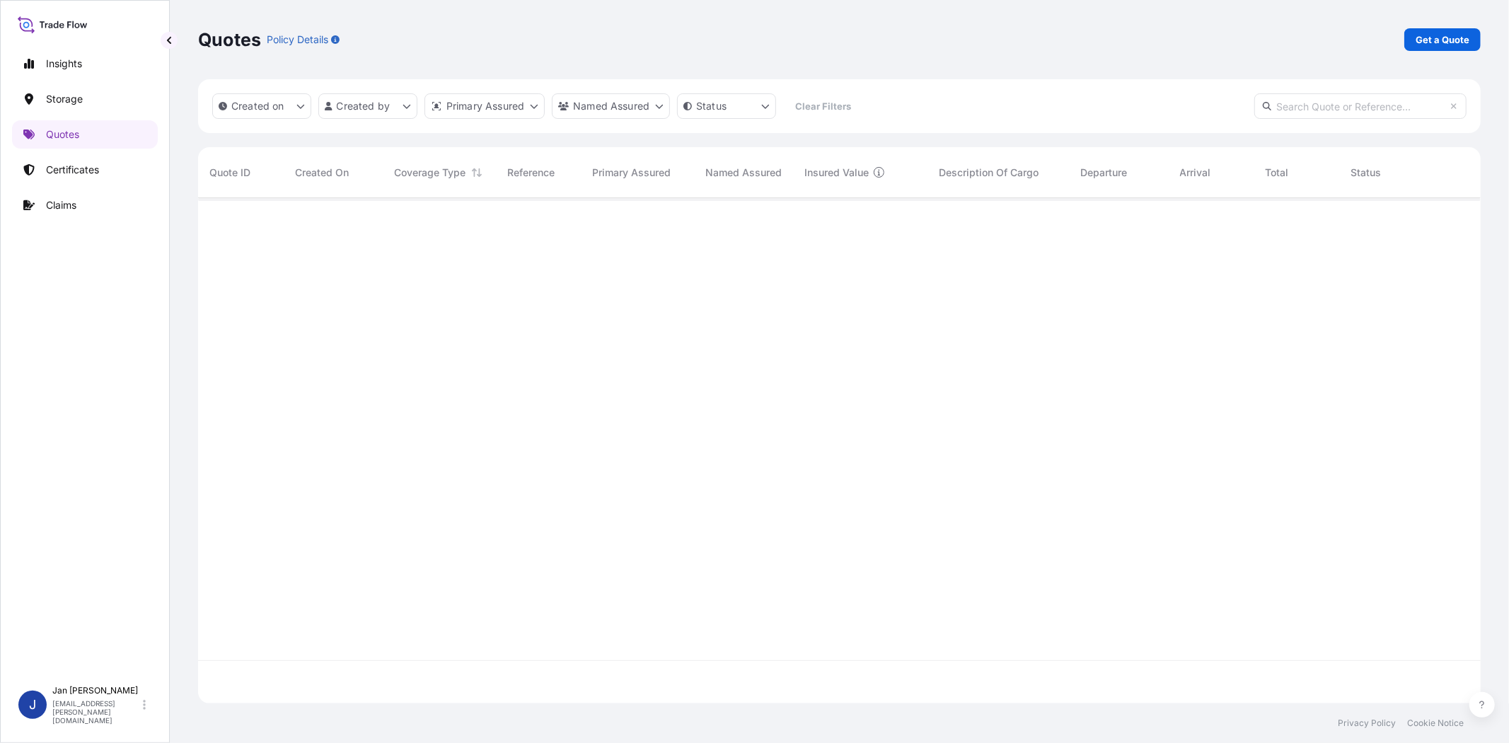
scroll to position [501, 1271]
